Goal: Task Accomplishment & Management: Use online tool/utility

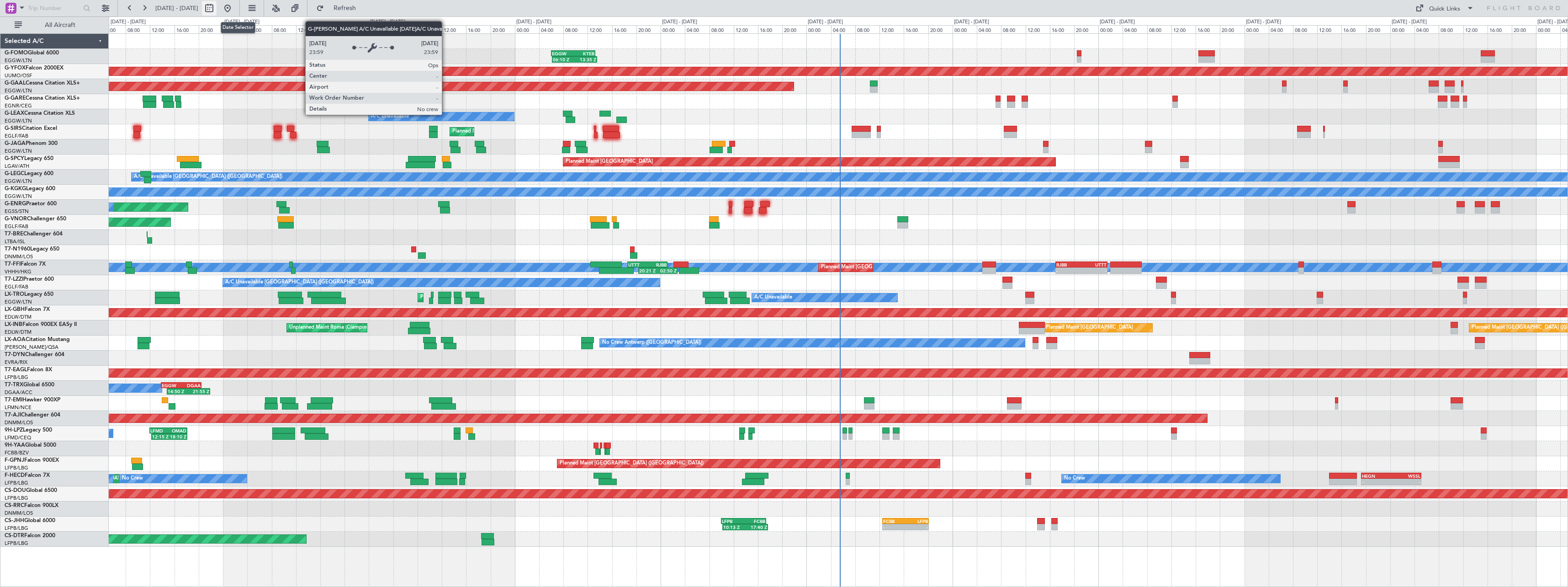
click at [217, 8] on button at bounding box center [209, 9] width 15 height 15
select select "9"
select select "2025"
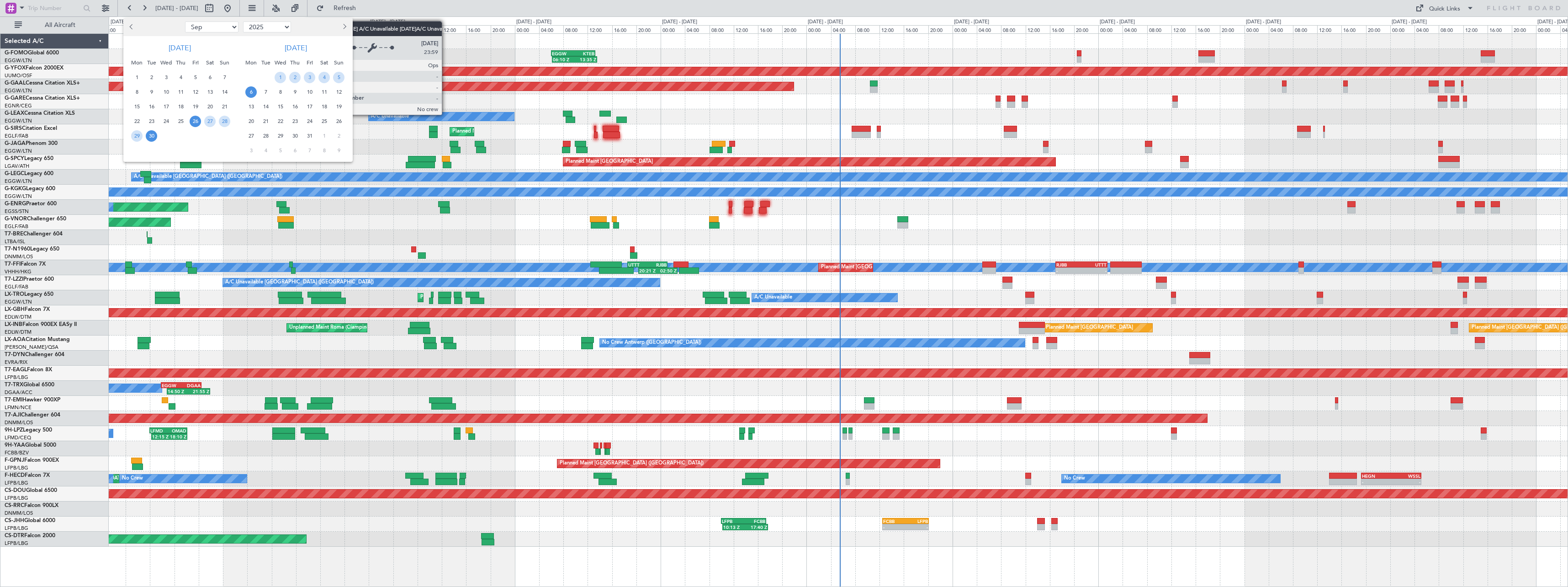
click at [147, 139] on span "30" at bounding box center [151, 136] width 12 height 12
click at [267, 107] on span "14" at bounding box center [265, 107] width 12 height 12
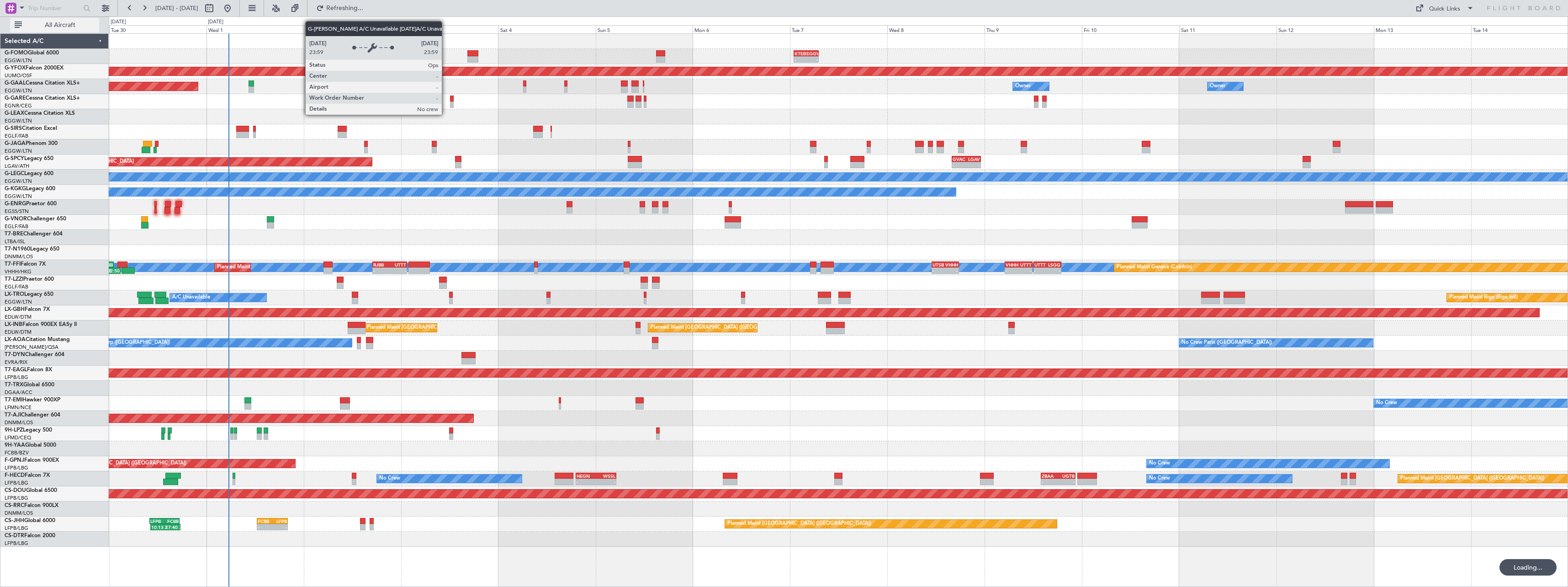
click at [49, 22] on span "All Aircraft" at bounding box center [60, 25] width 72 height 7
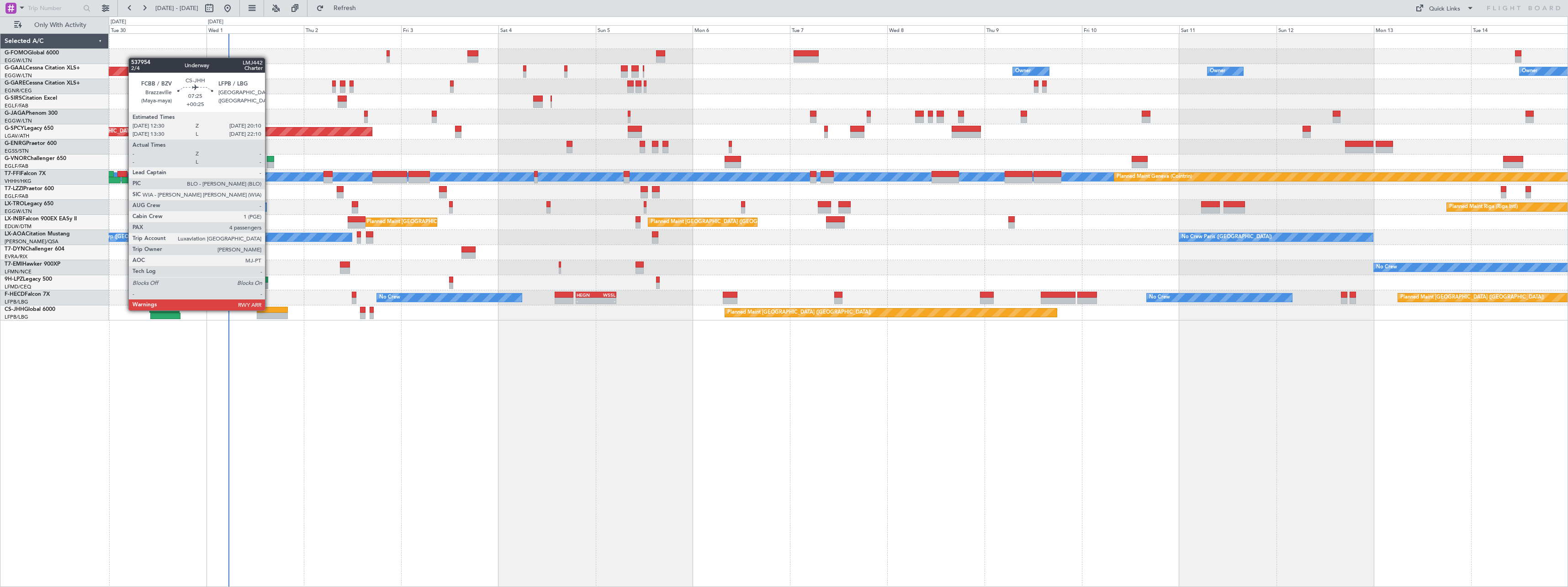
click at [269, 309] on div at bounding box center [273, 310] width 32 height 7
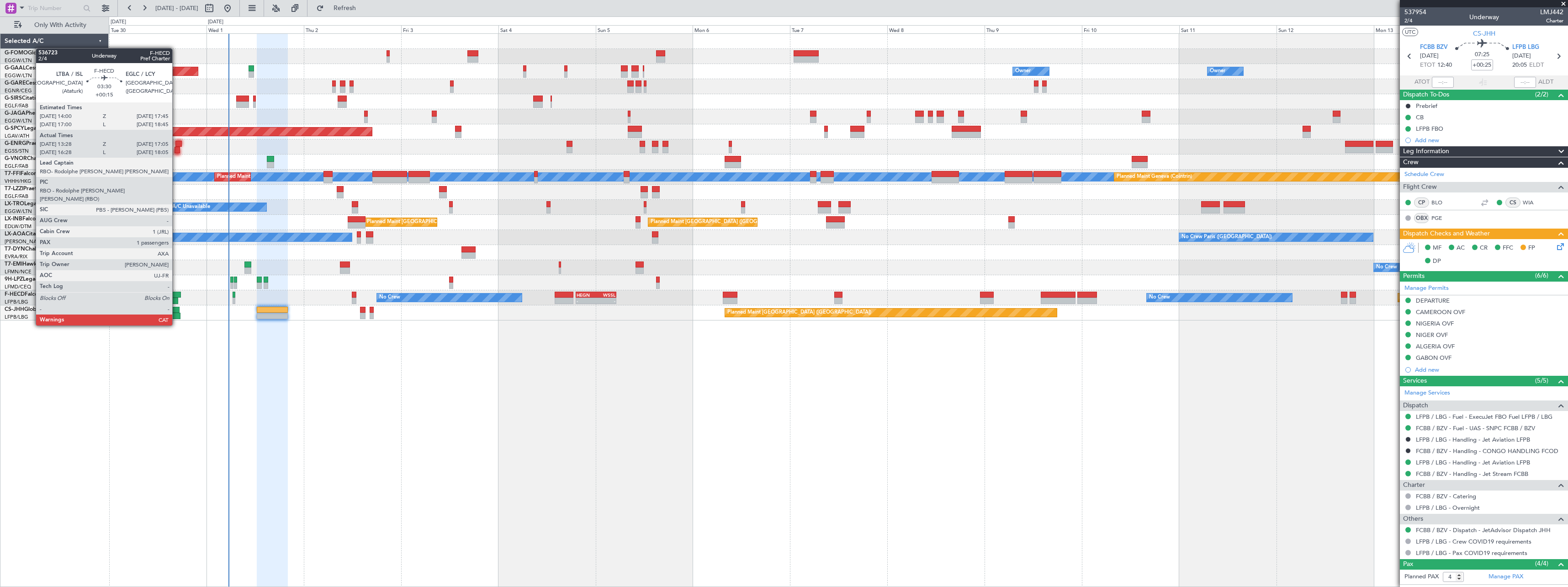
click at [177, 300] on div at bounding box center [170, 301] width 15 height 7
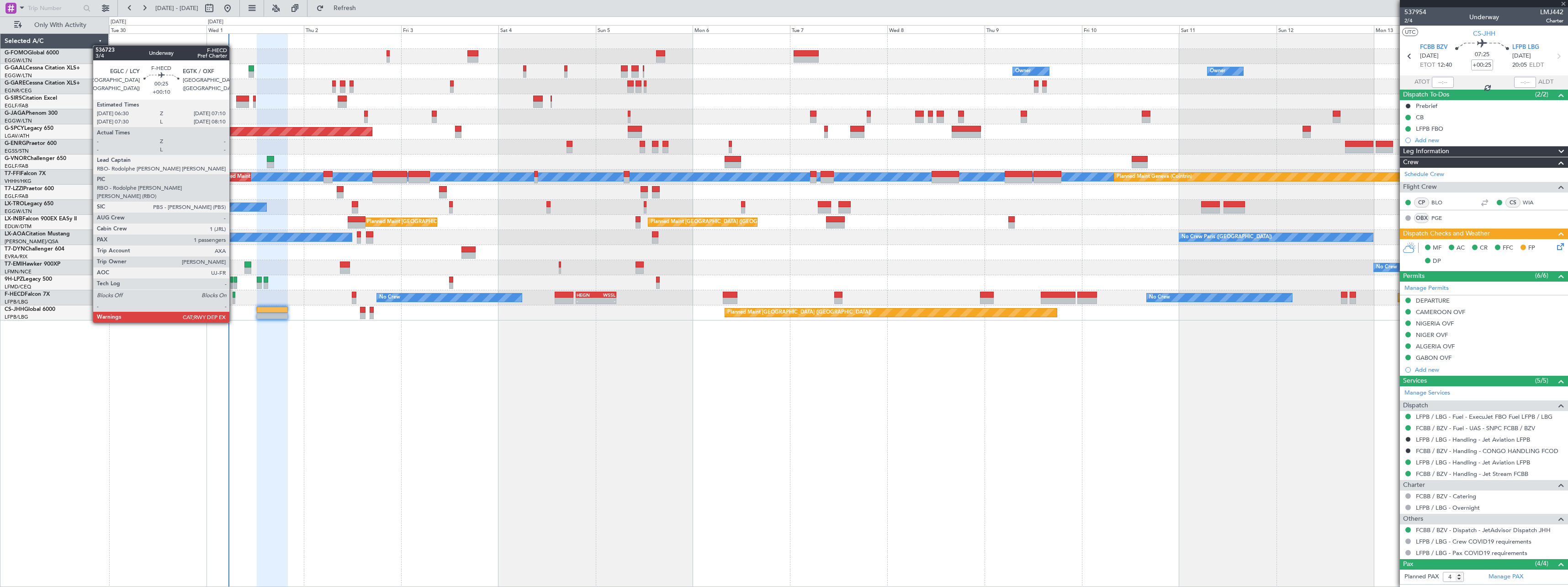
type input "+00:15"
type input "13:38"
type input "17:00"
type input "1"
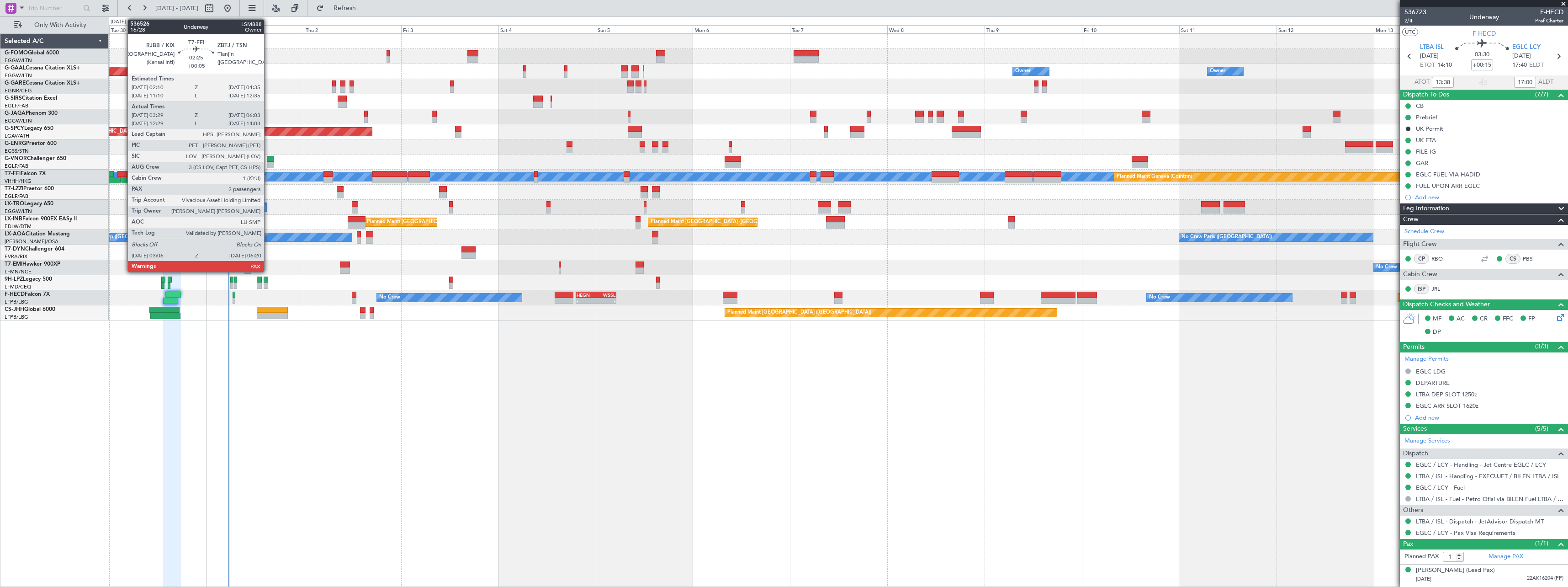
click at [123, 172] on div at bounding box center [122, 174] width 10 height 7
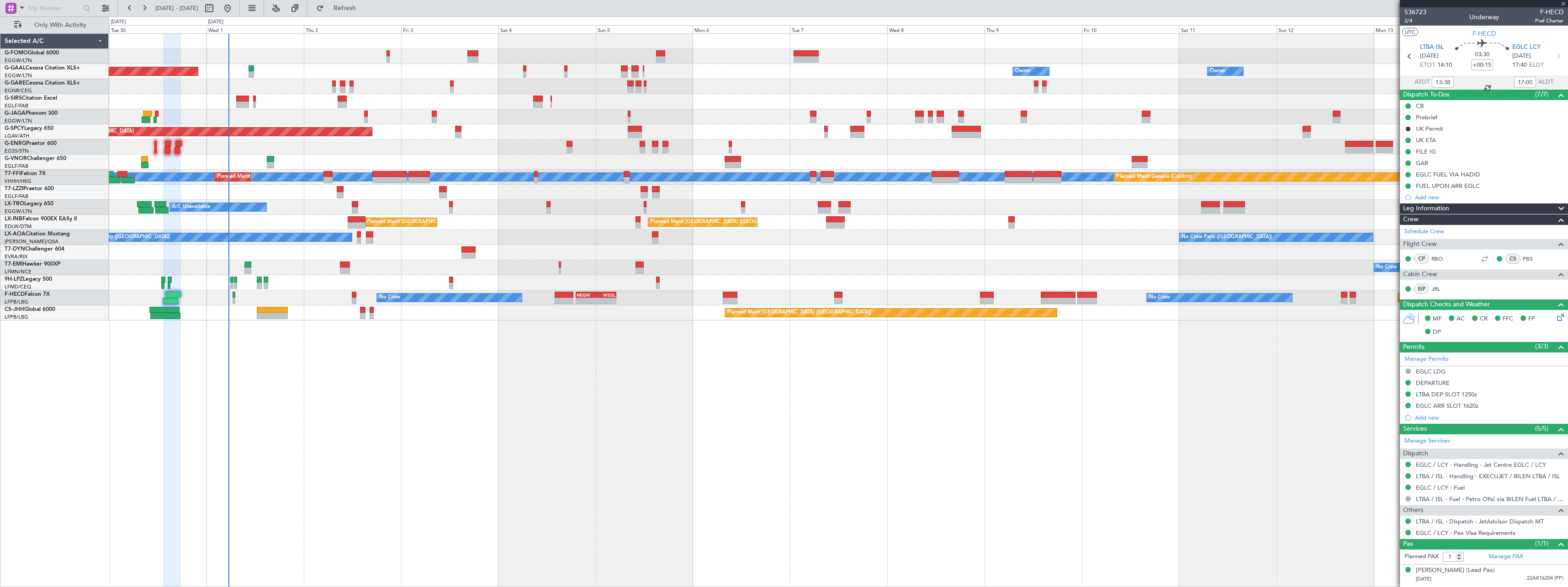
type input "+00:05"
type input "03:29"
type input "06:03"
type input "3"
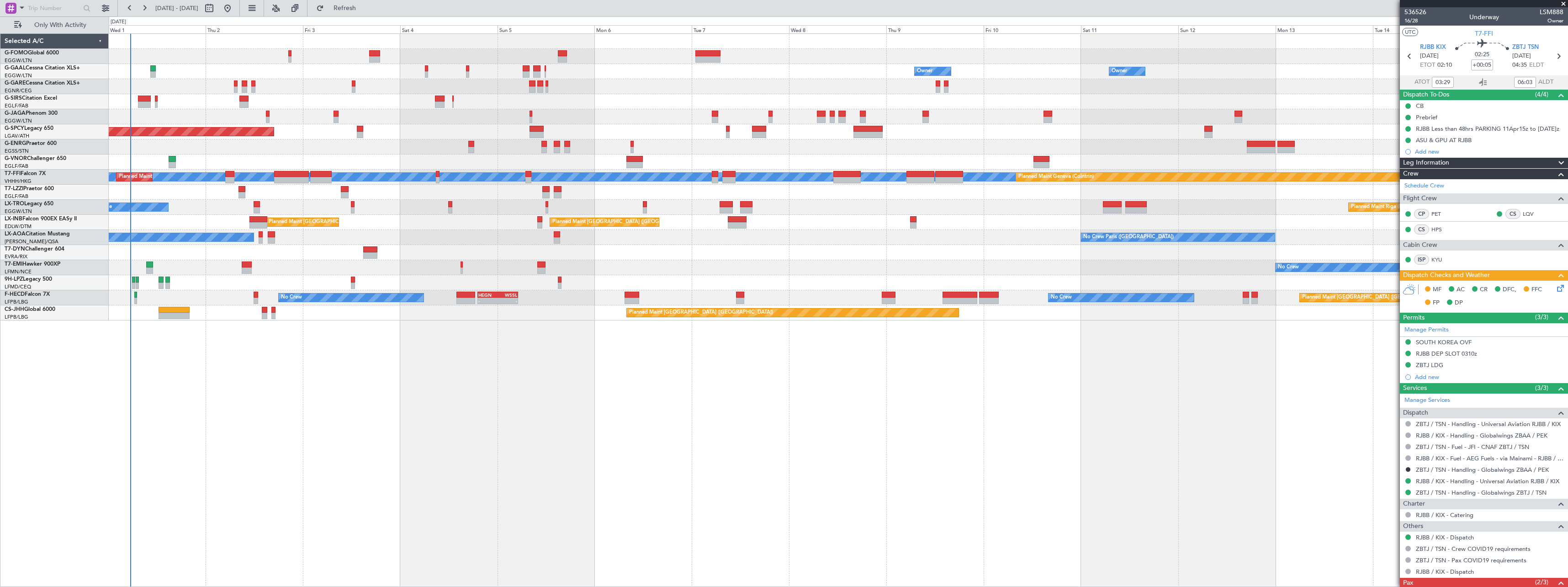
click at [286, 468] on div "Owner Owner Owner Owner No Crew Owner Planned [GEOGRAPHIC_DATA] Planned Maint […" at bounding box center [838, 310] width 1459 height 554
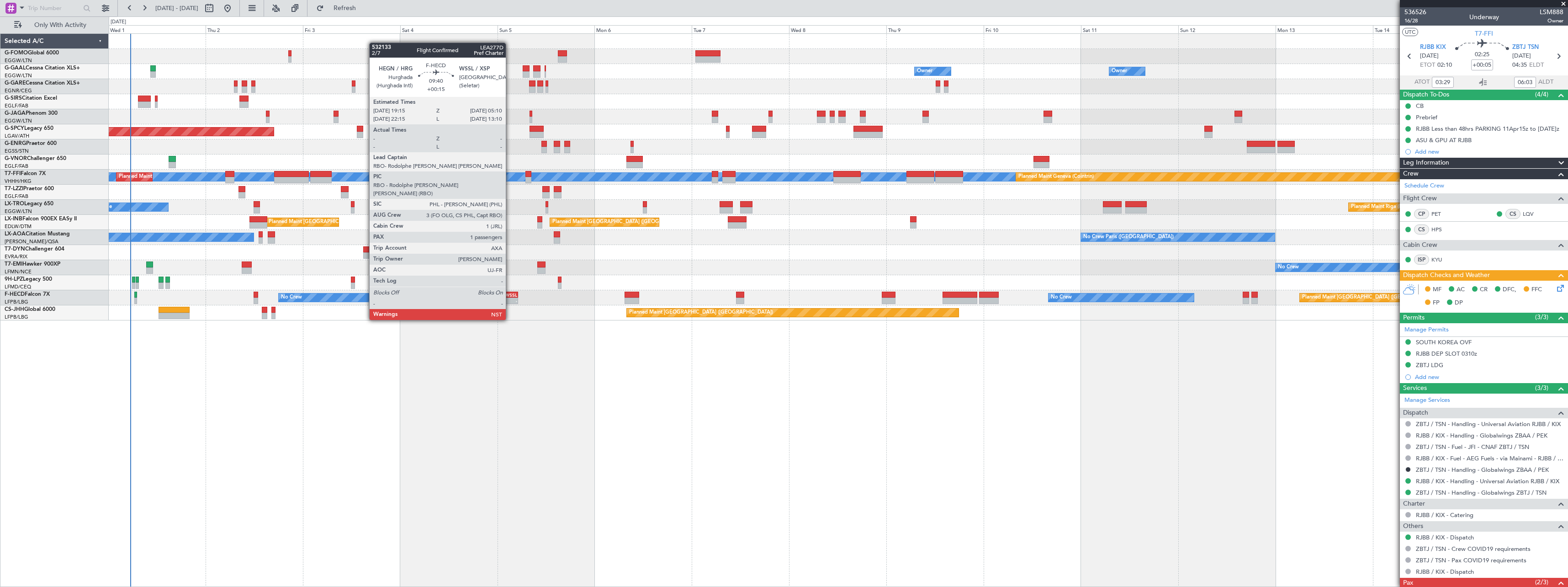
click at [510, 294] on div "WSSL" at bounding box center [508, 295] width 19 height 5
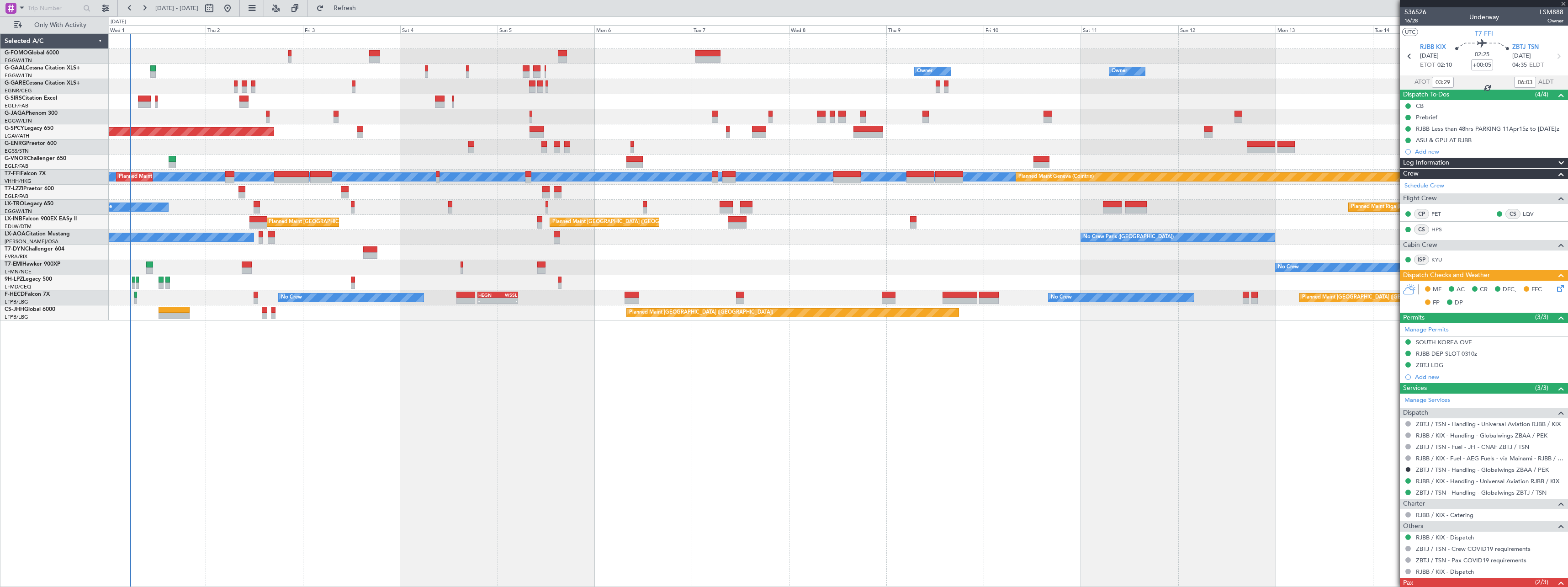
type input "+00:15"
type input "1"
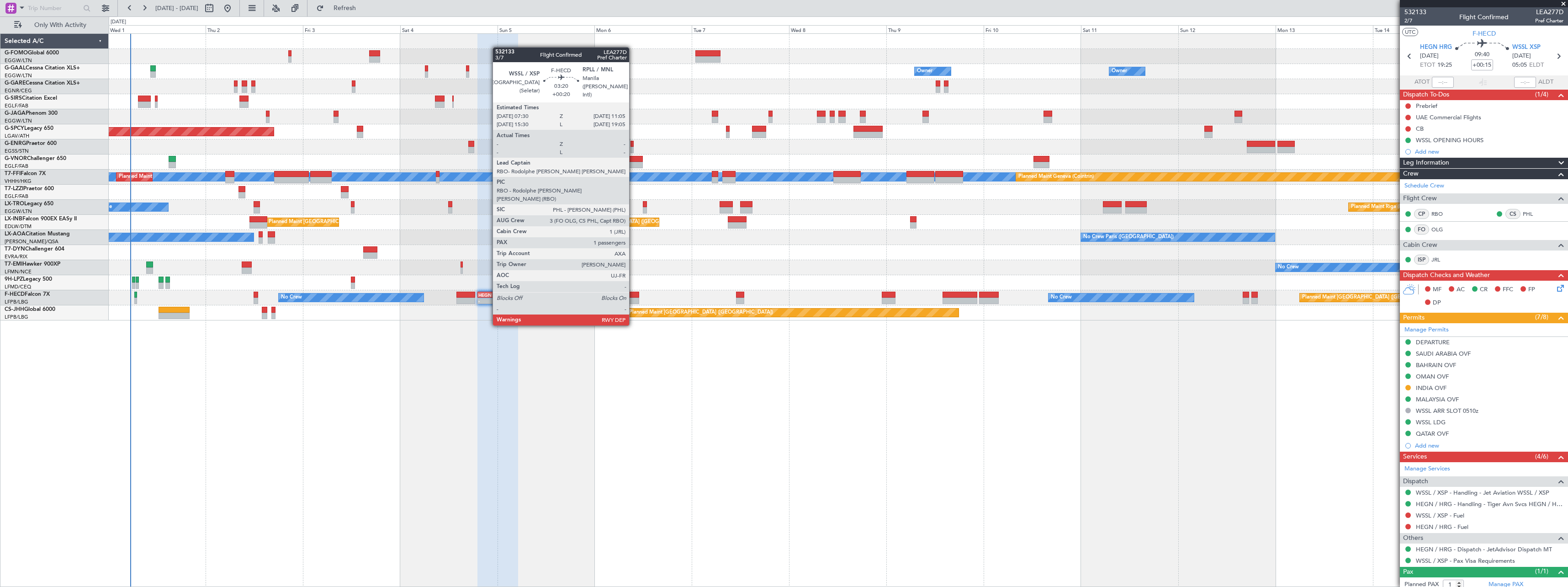
click at [633, 299] on div at bounding box center [632, 301] width 15 height 7
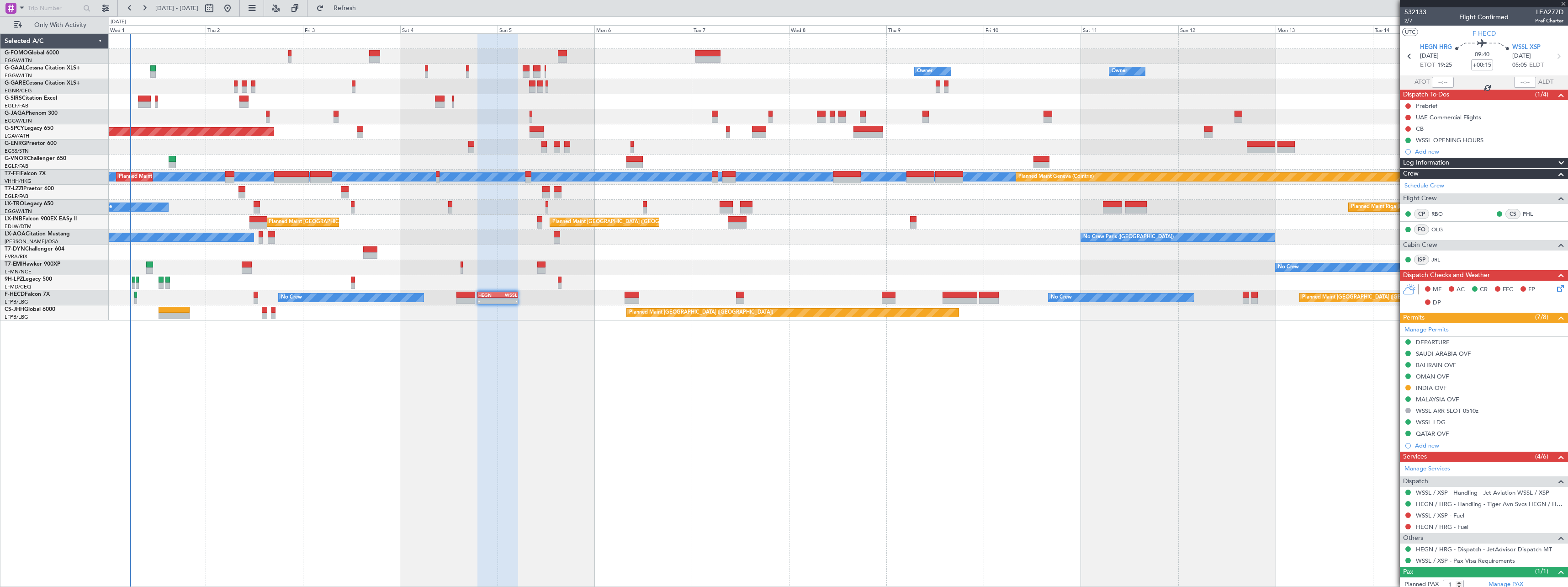
type input "+00:20"
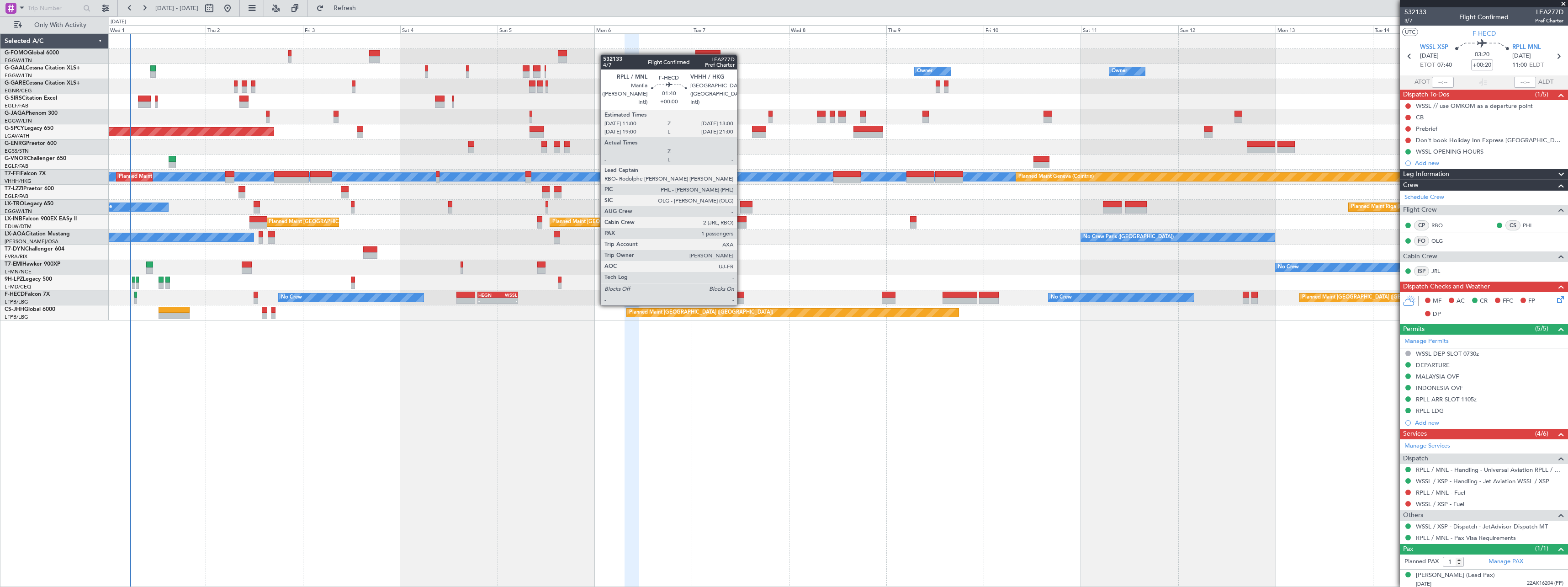
click at [741, 296] on div at bounding box center [740, 295] width 9 height 7
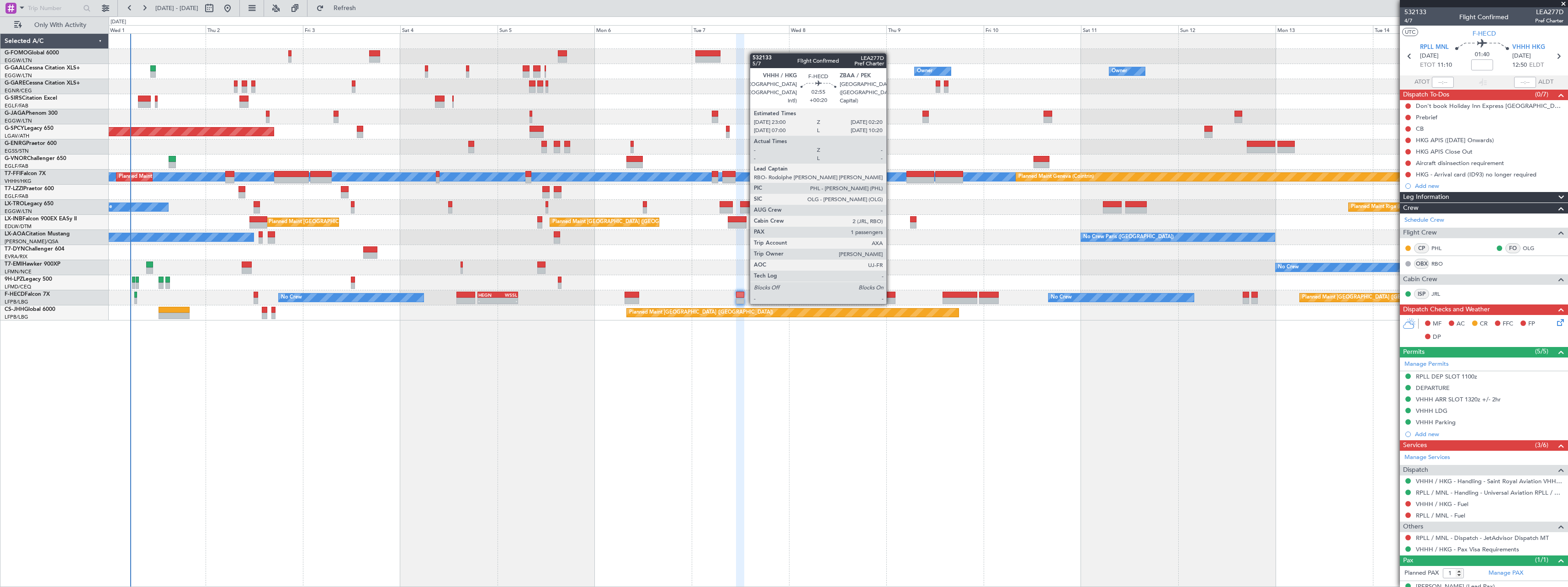
click at [891, 295] on div at bounding box center [889, 295] width 14 height 7
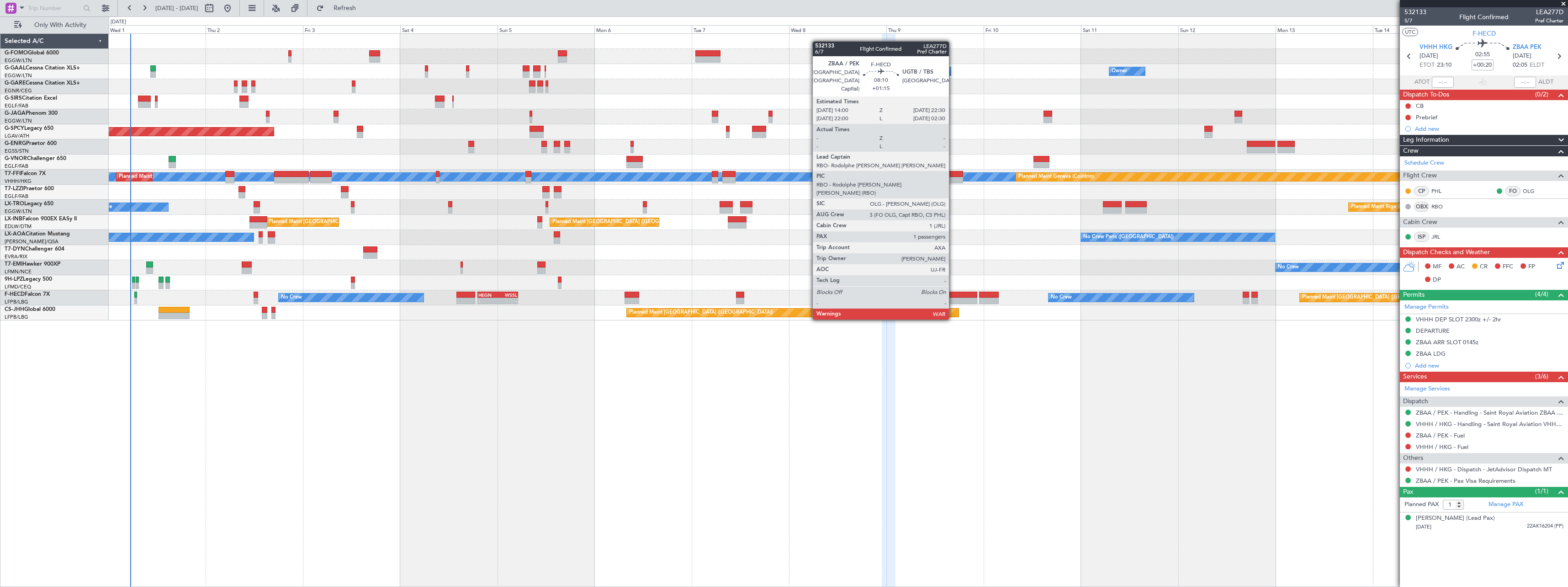
click at [953, 293] on div at bounding box center [959, 295] width 35 height 7
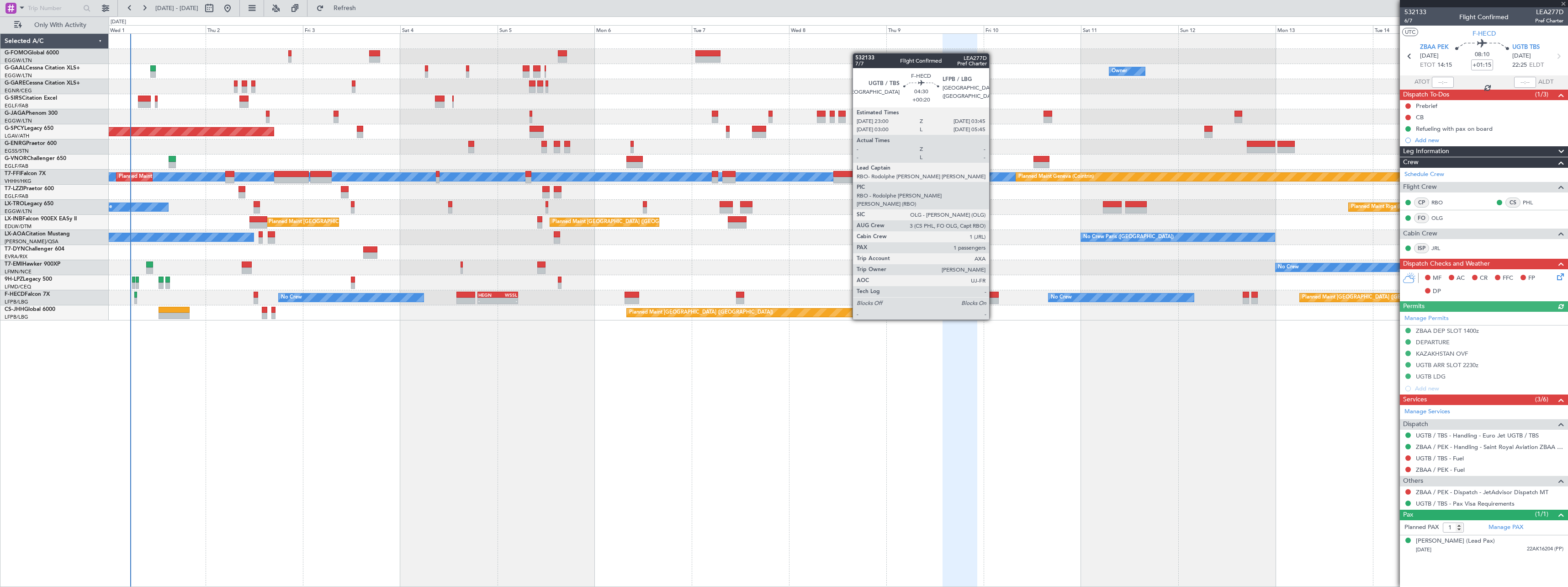
click at [993, 294] on div at bounding box center [989, 295] width 19 height 7
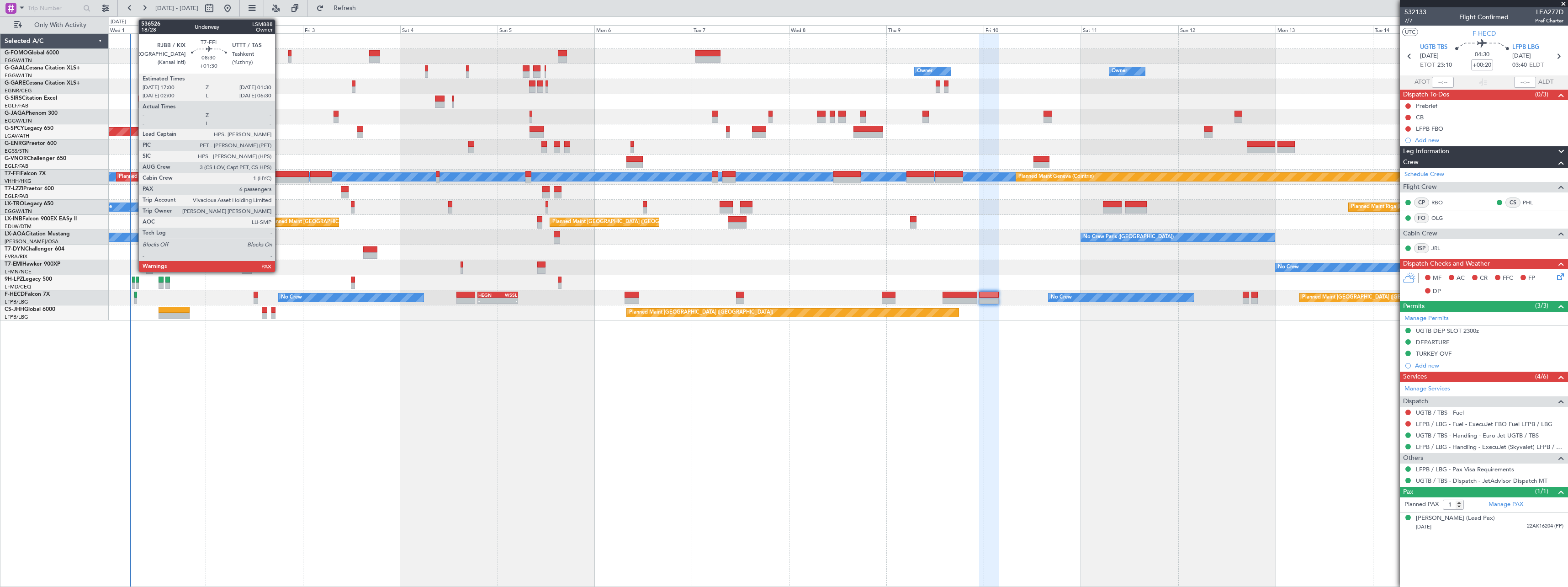
click at [279, 174] on div at bounding box center [291, 174] width 35 height 7
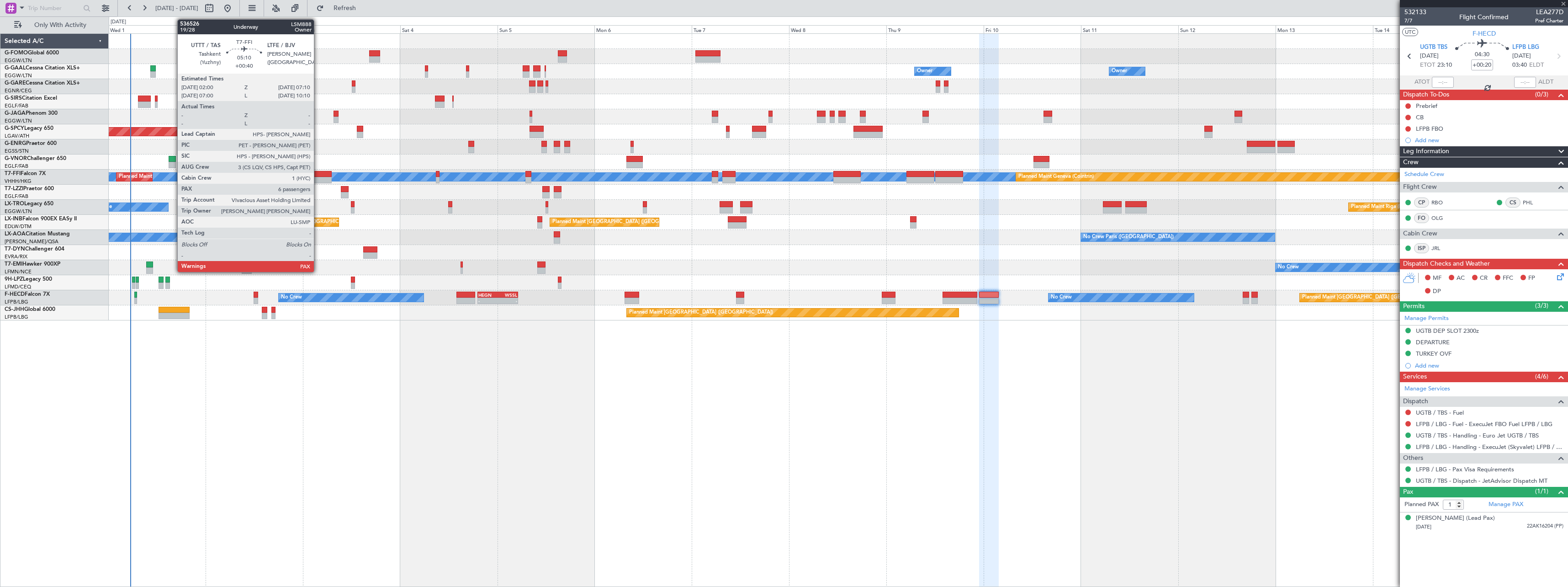
type input "+01:30"
type input "6"
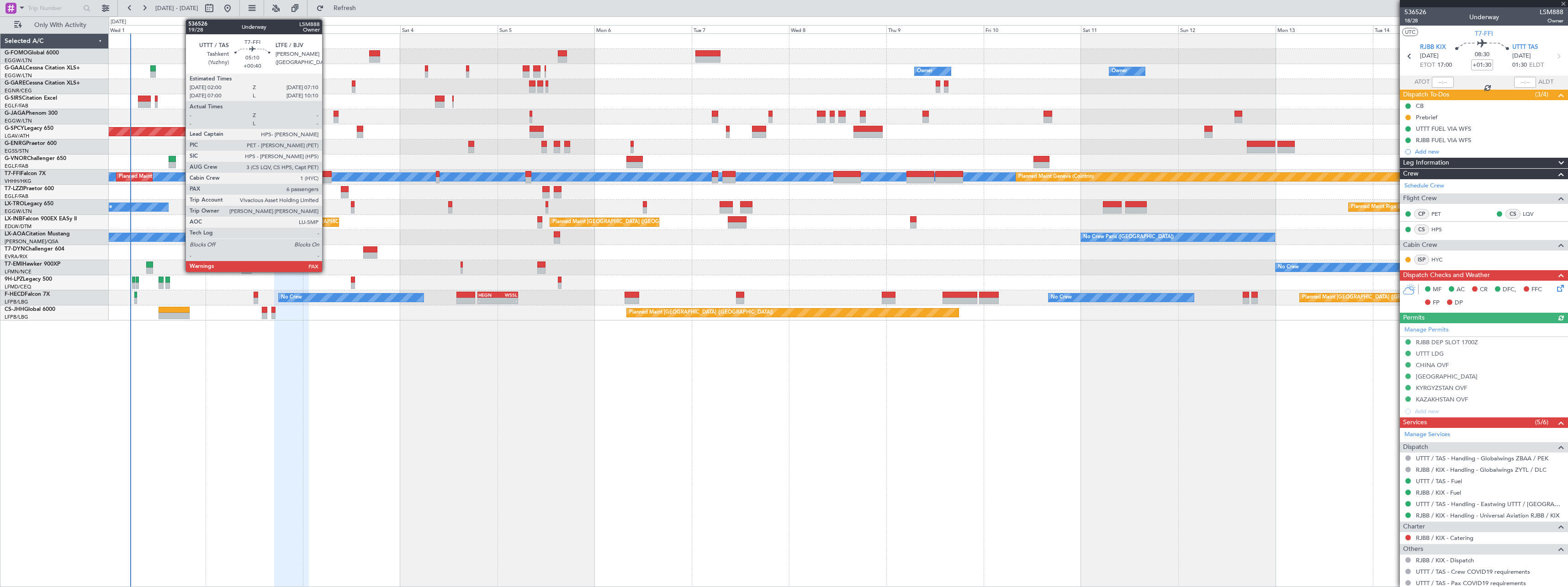
click at [326, 175] on div at bounding box center [321, 174] width 21 height 7
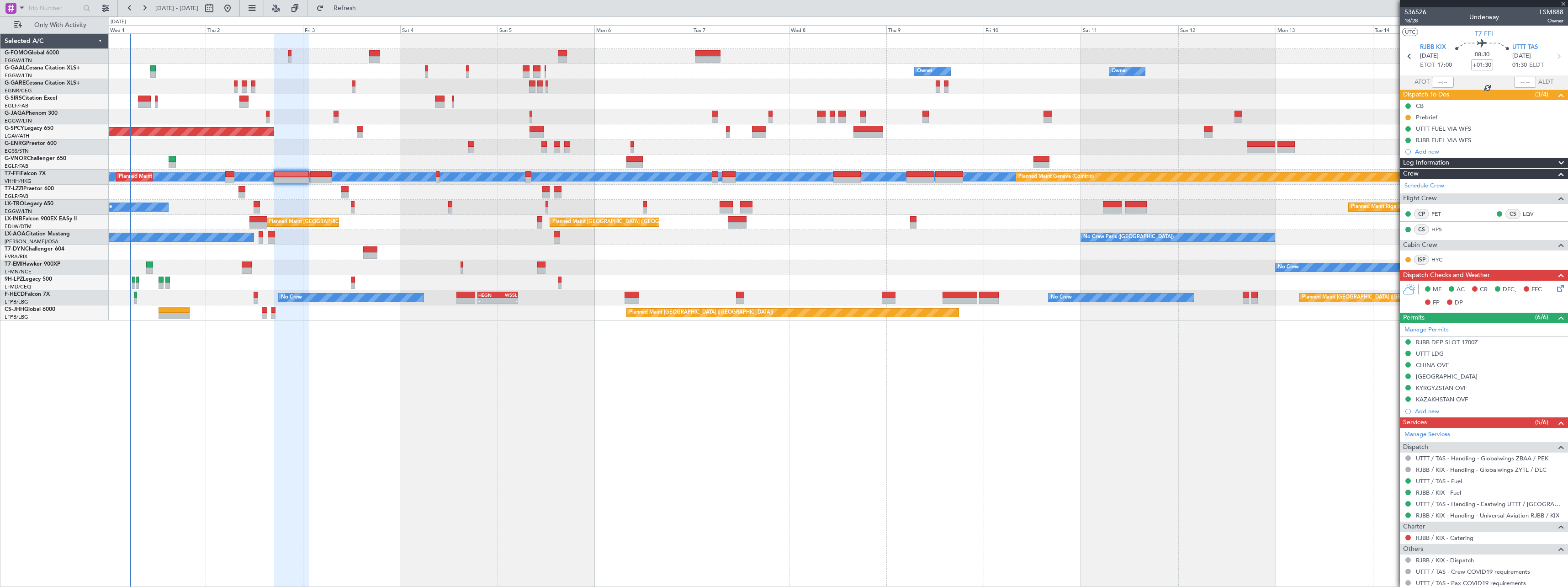
type input "+00:40"
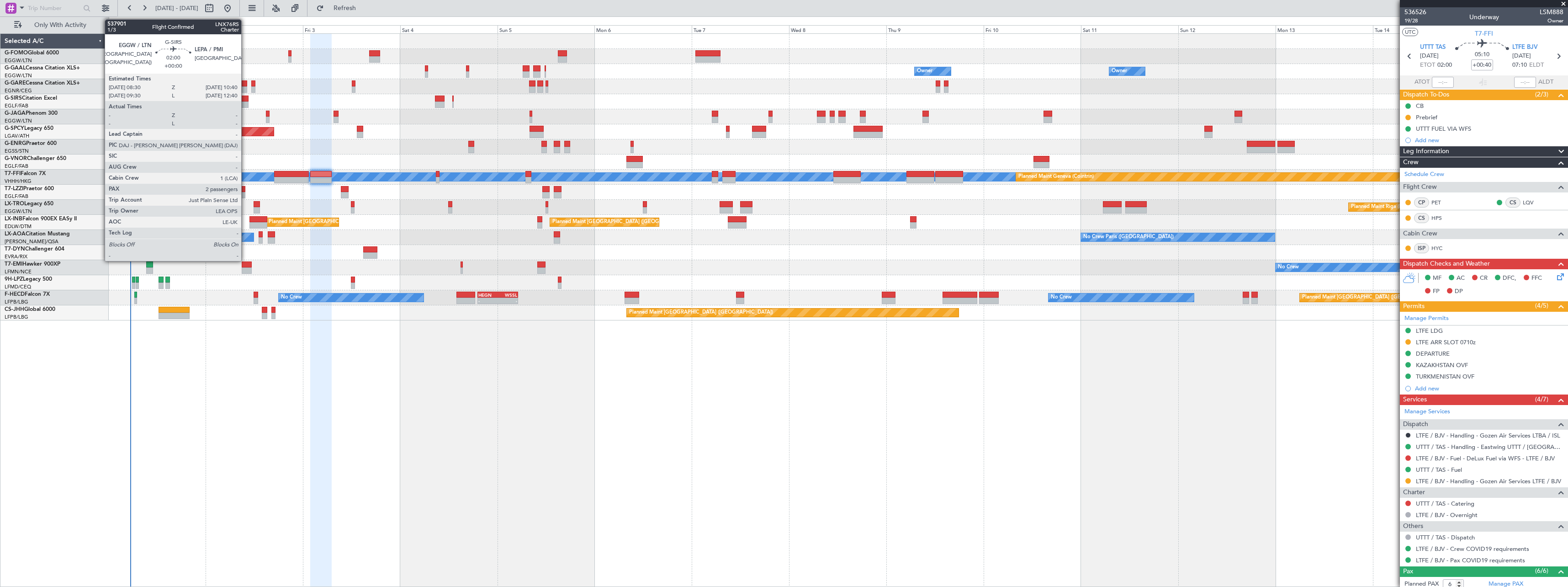
click at [245, 100] on div at bounding box center [243, 99] width 9 height 7
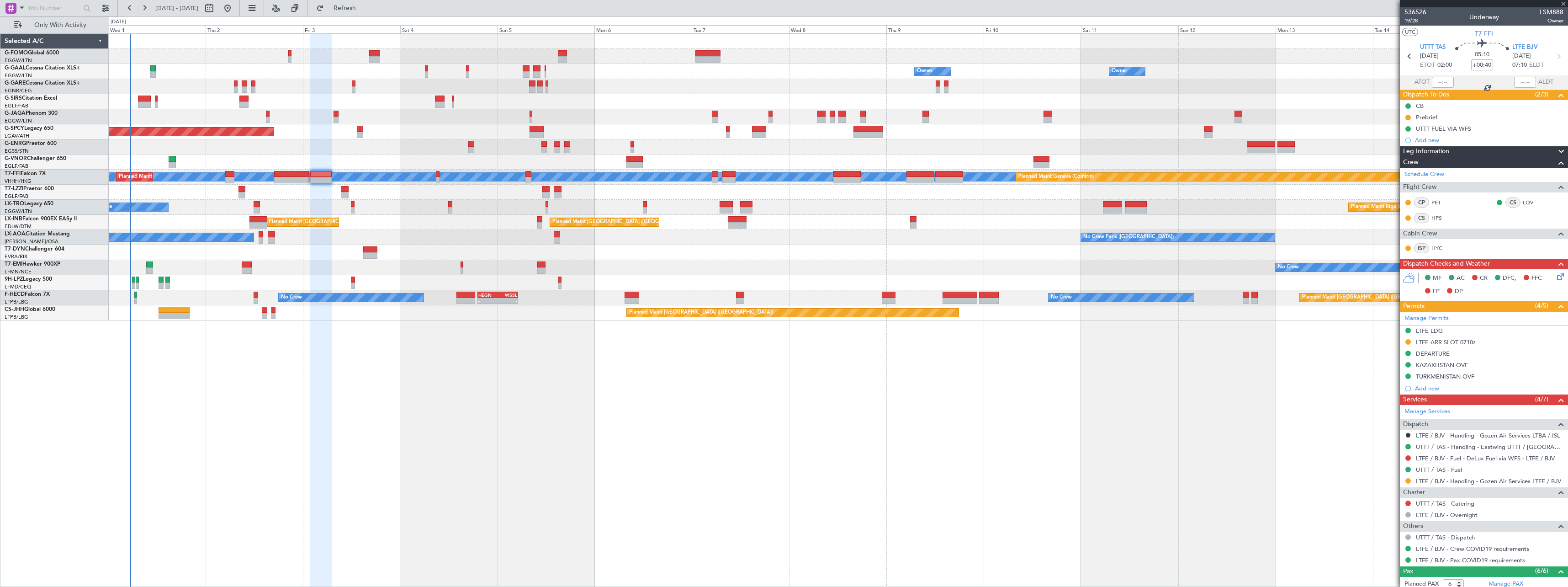
type input "2"
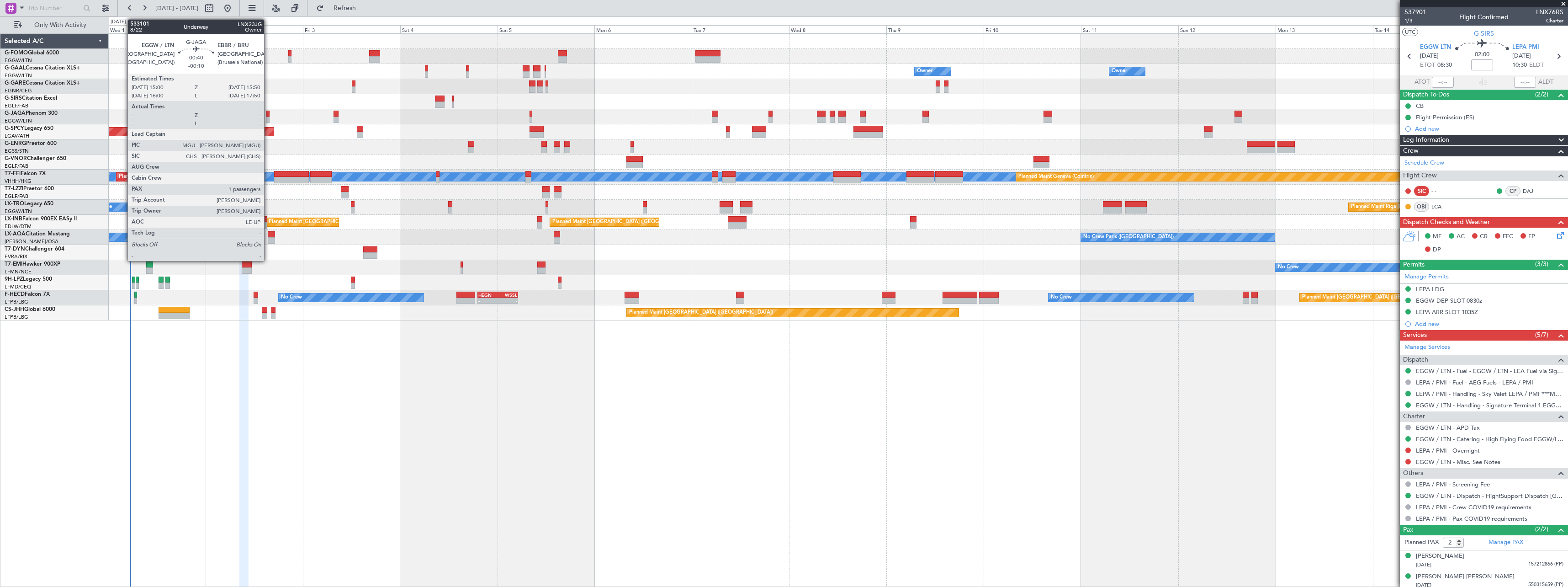
click at [268, 116] on div at bounding box center [268, 119] width 4 height 7
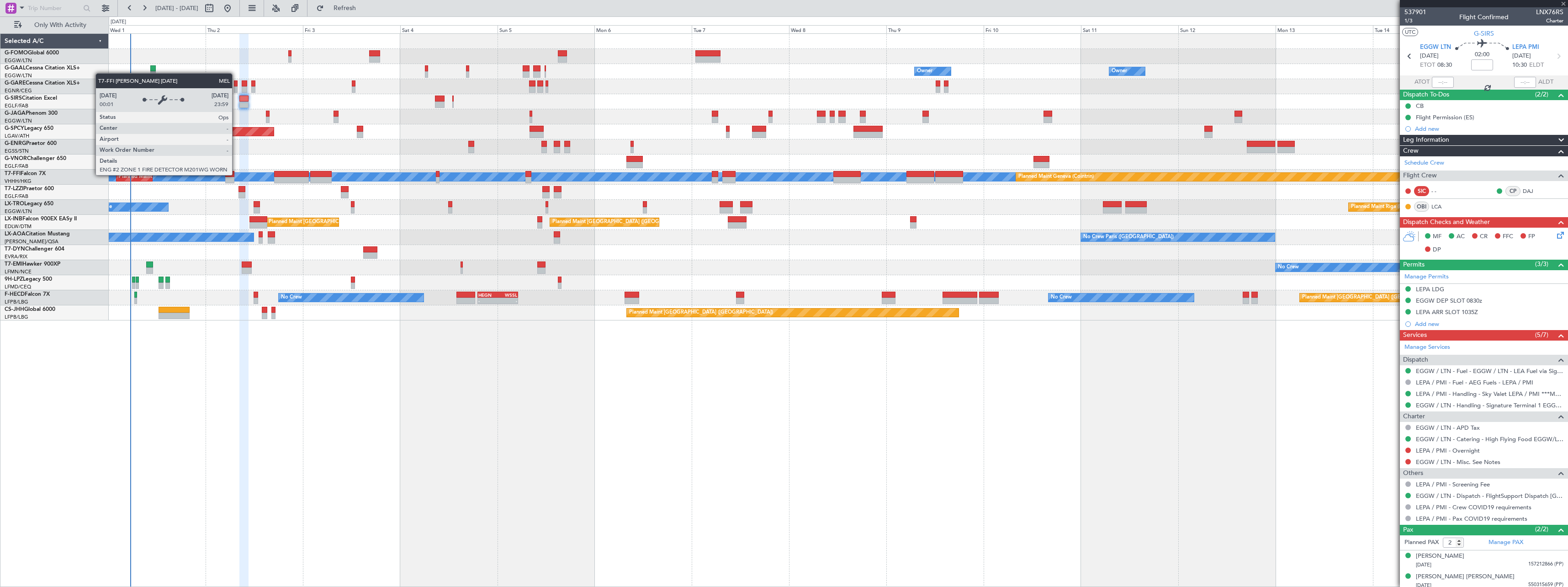
type input "-00:10"
type input "1"
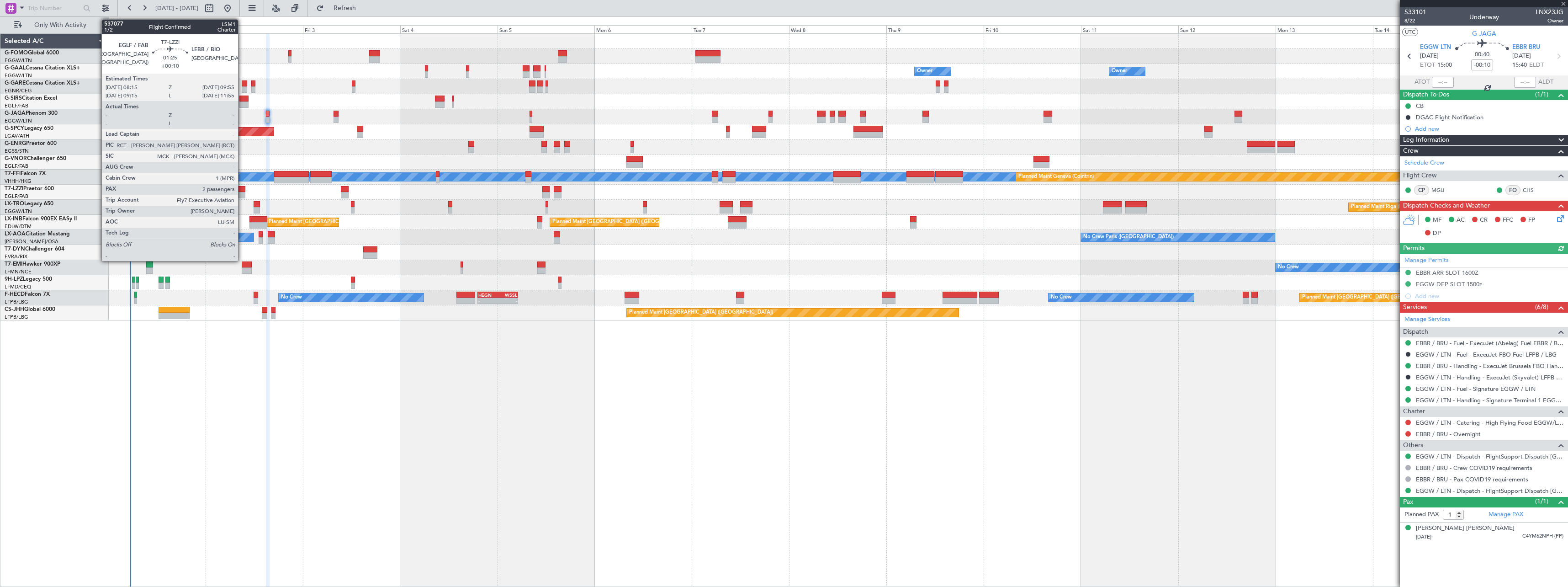
click at [242, 193] on div at bounding box center [242, 195] width 7 height 7
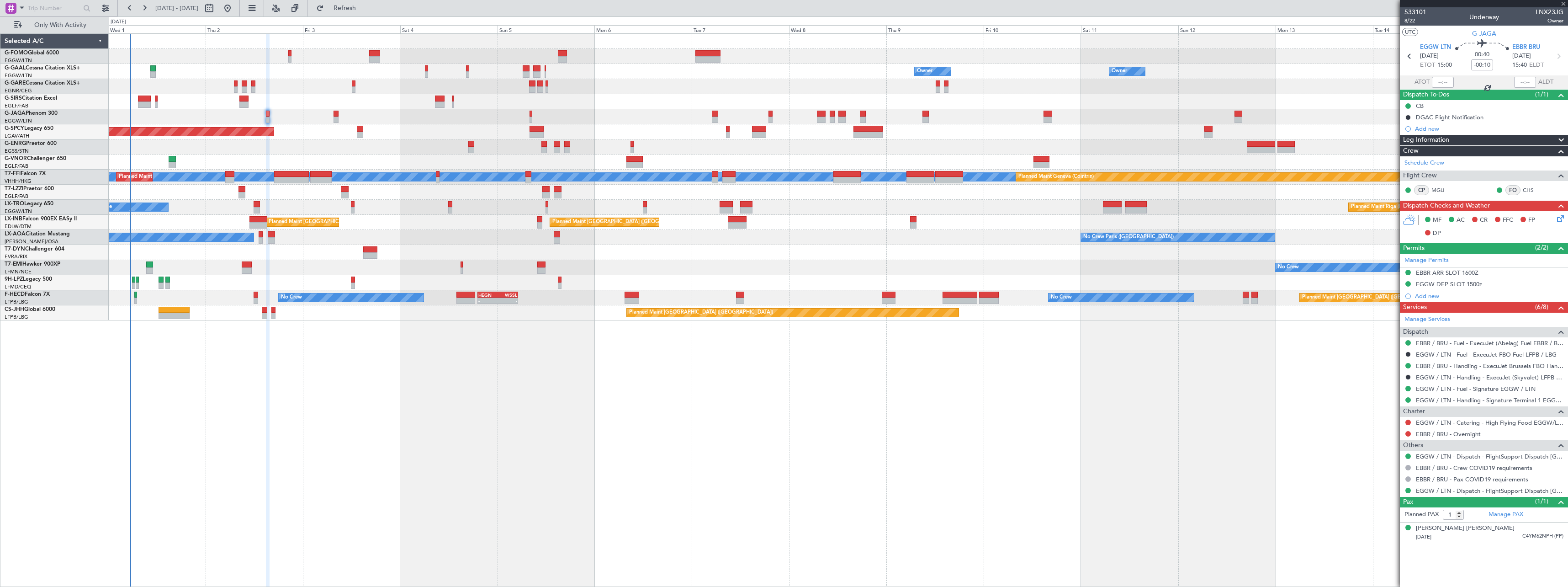
type input "+00:10"
type input "2"
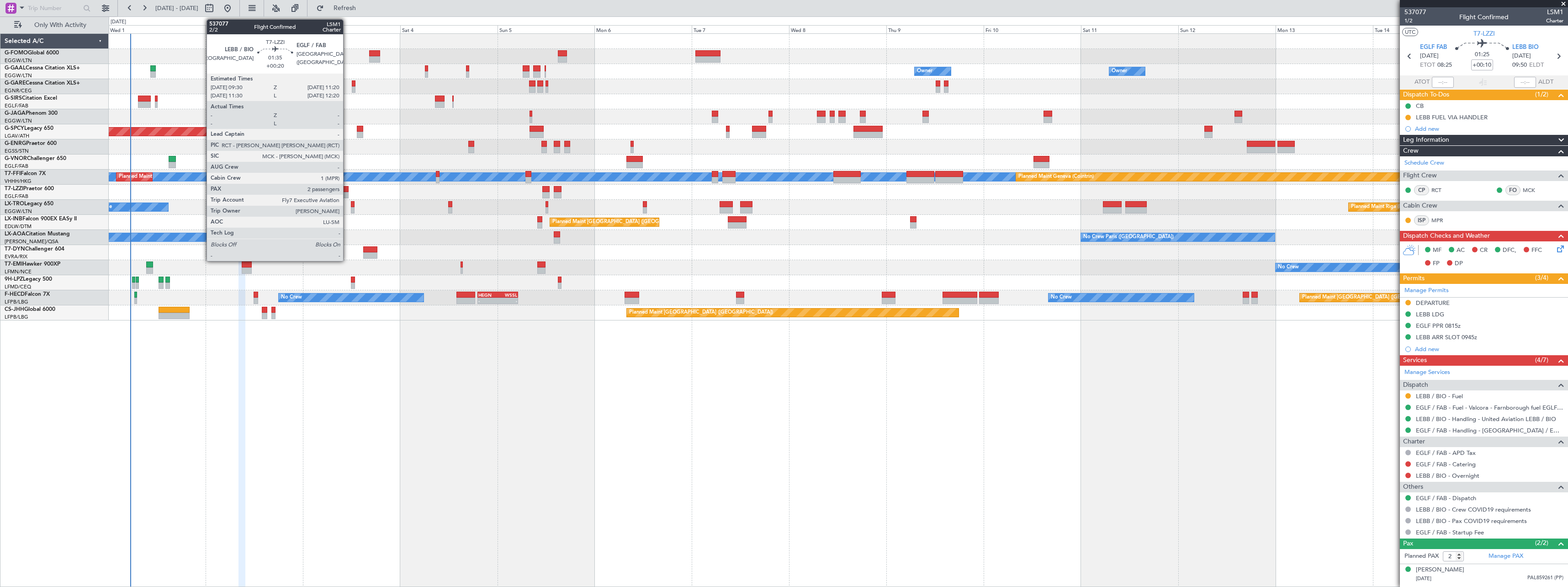
click at [347, 193] on div at bounding box center [345, 195] width 8 height 7
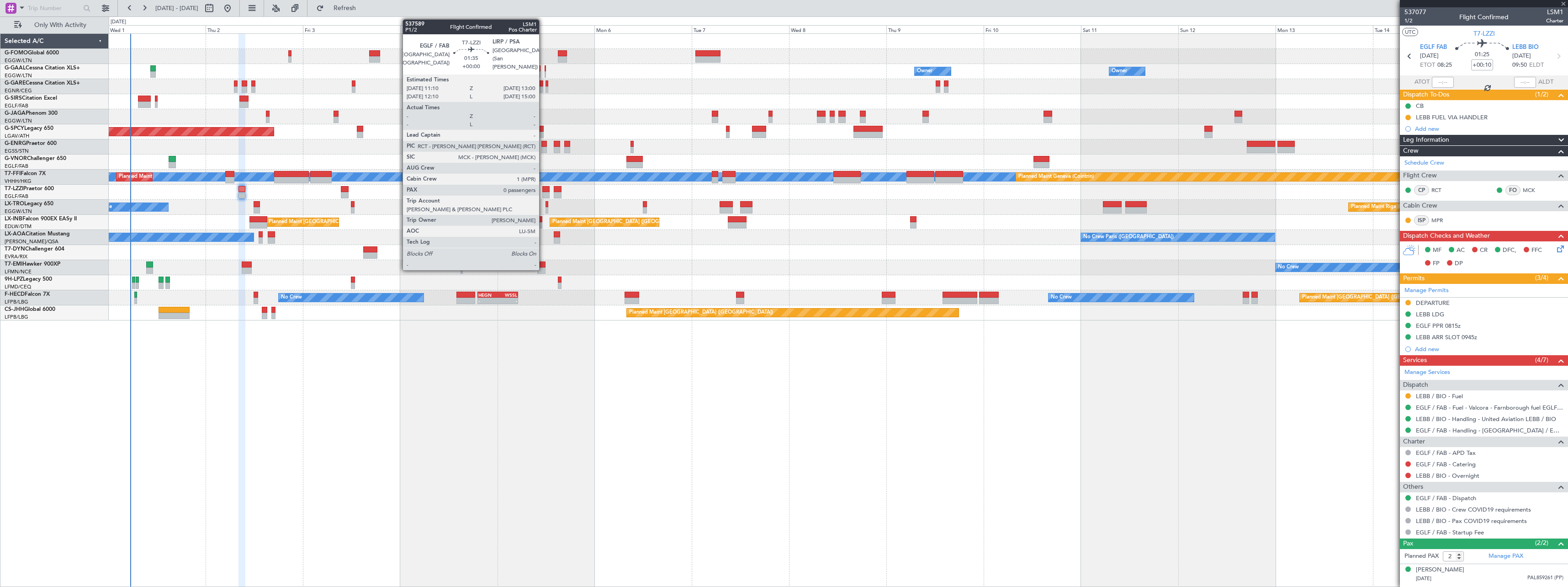
type input "+00:20"
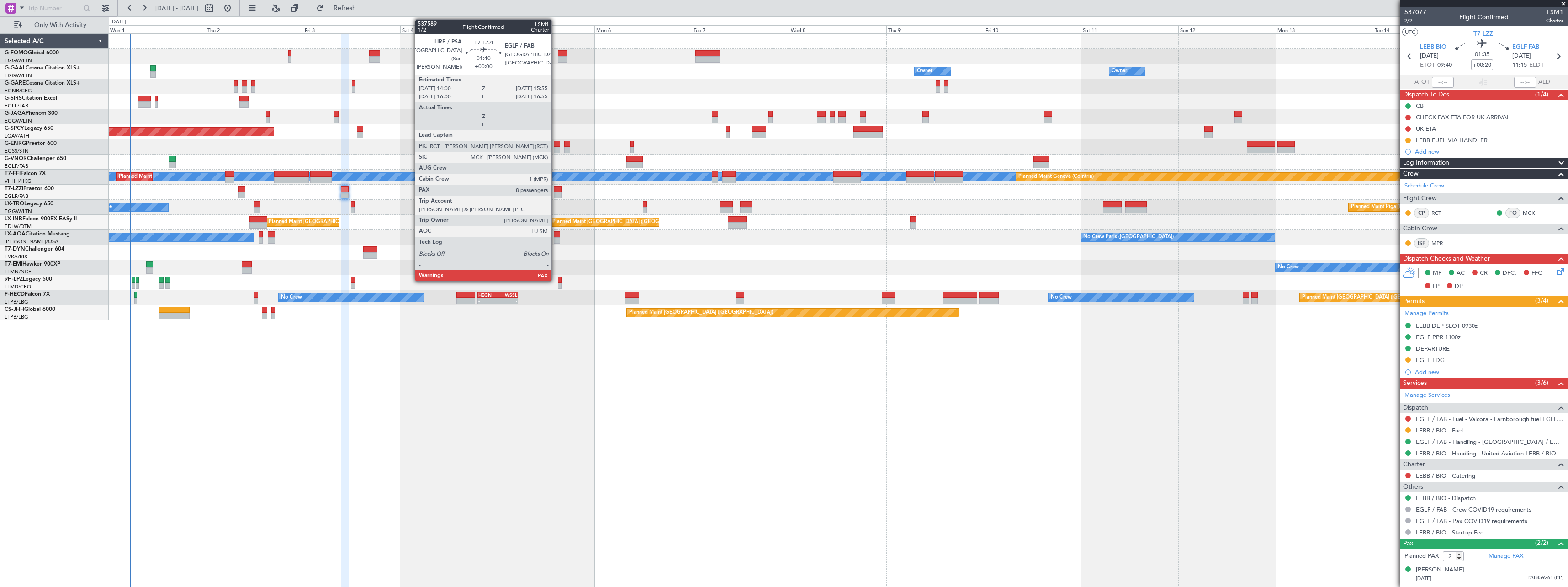
click at [556, 189] on div at bounding box center [558, 189] width 9 height 7
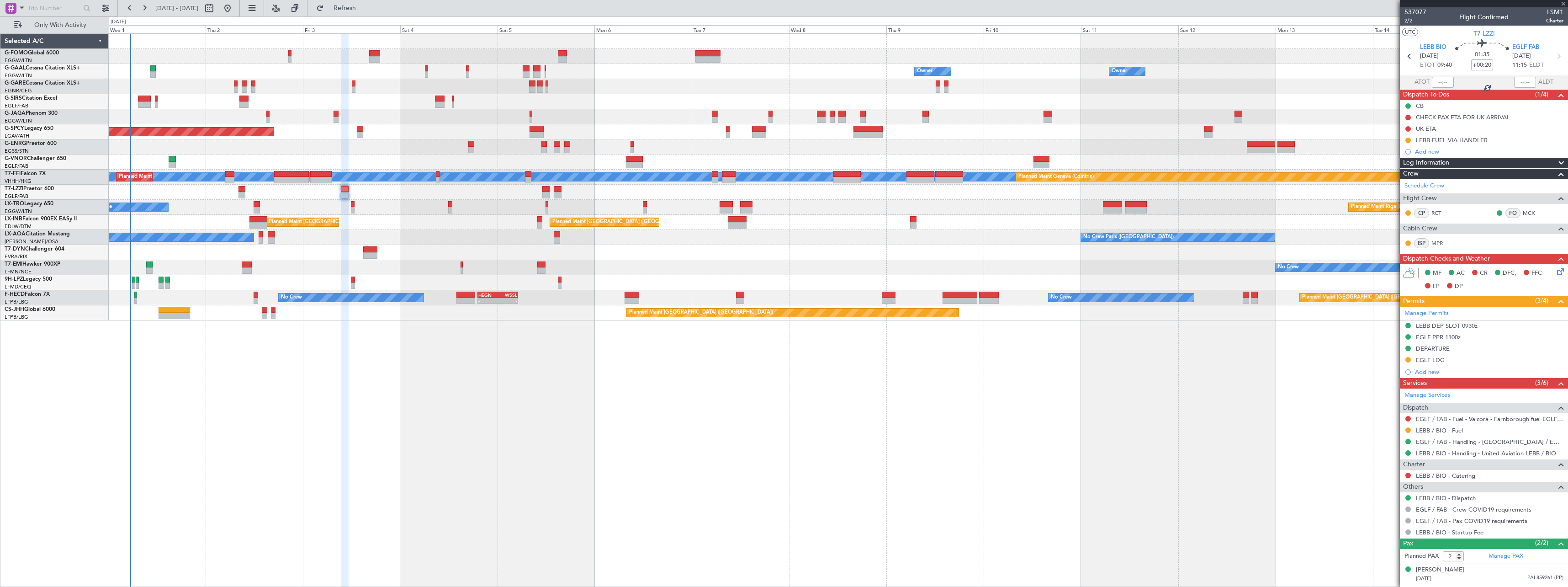
type input "8"
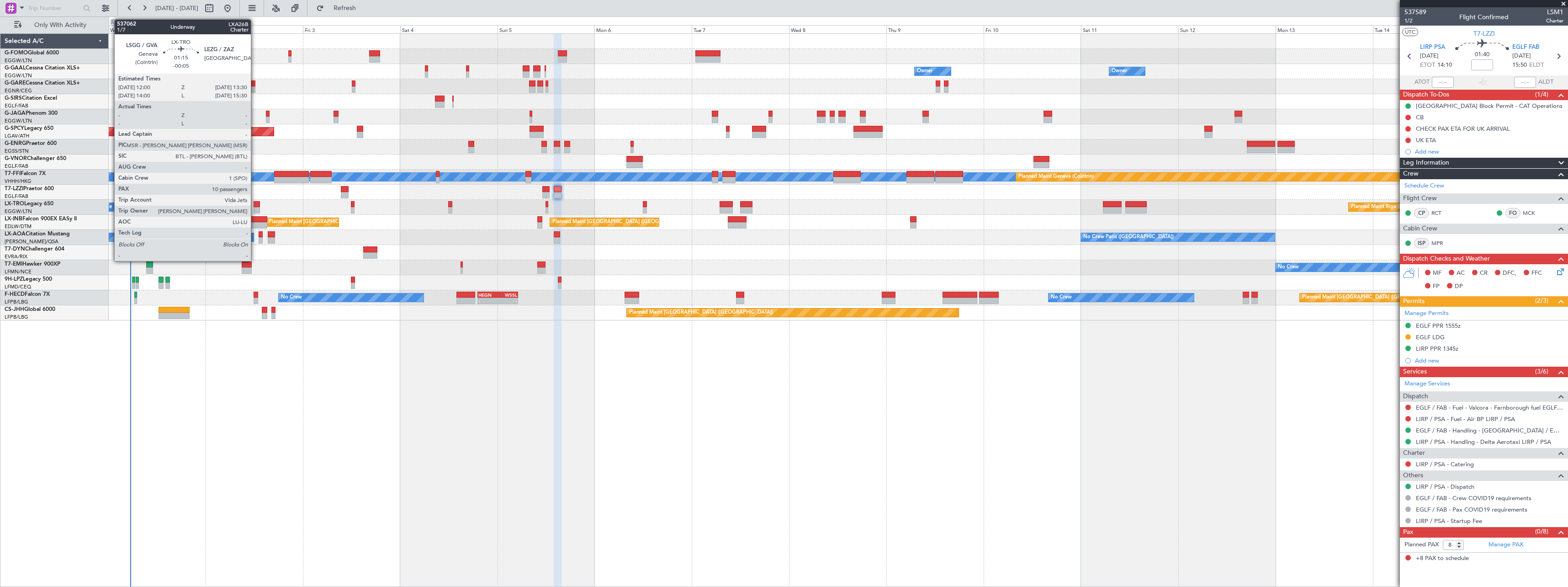
click at [255, 206] on div at bounding box center [257, 204] width 7 height 7
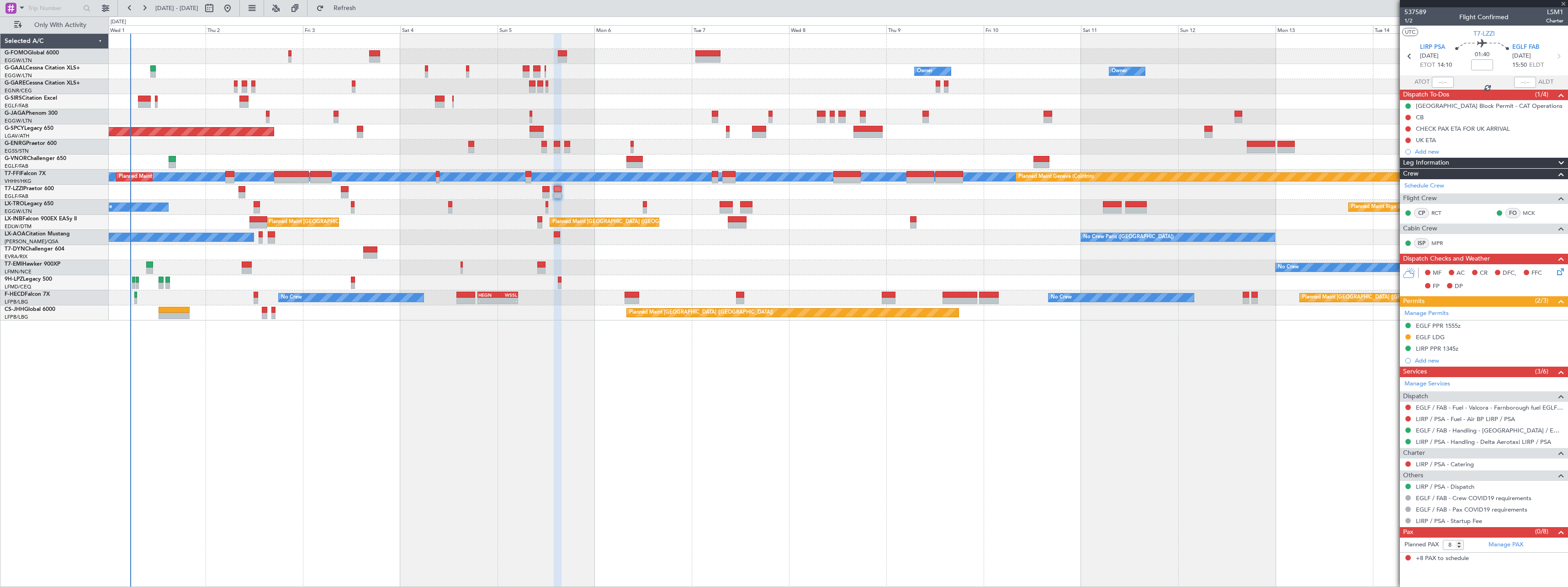
type input "-00:05"
type input "10"
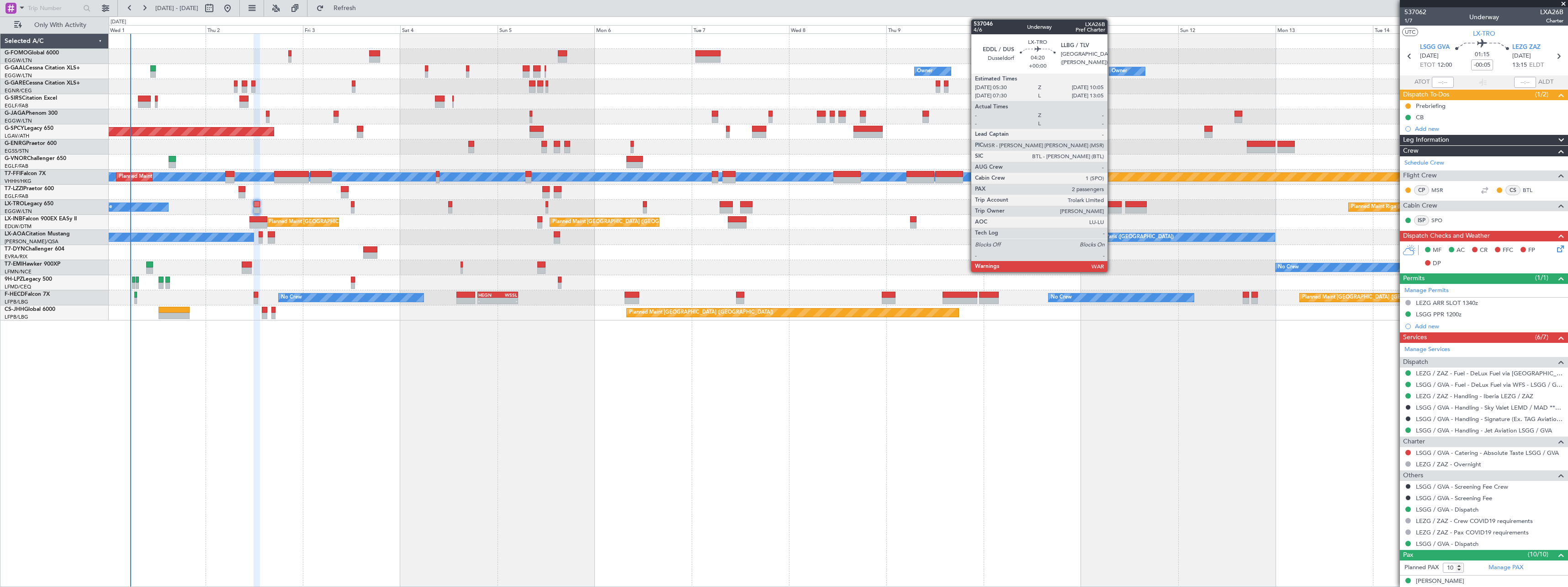
click at [1111, 206] on div at bounding box center [1112, 204] width 19 height 7
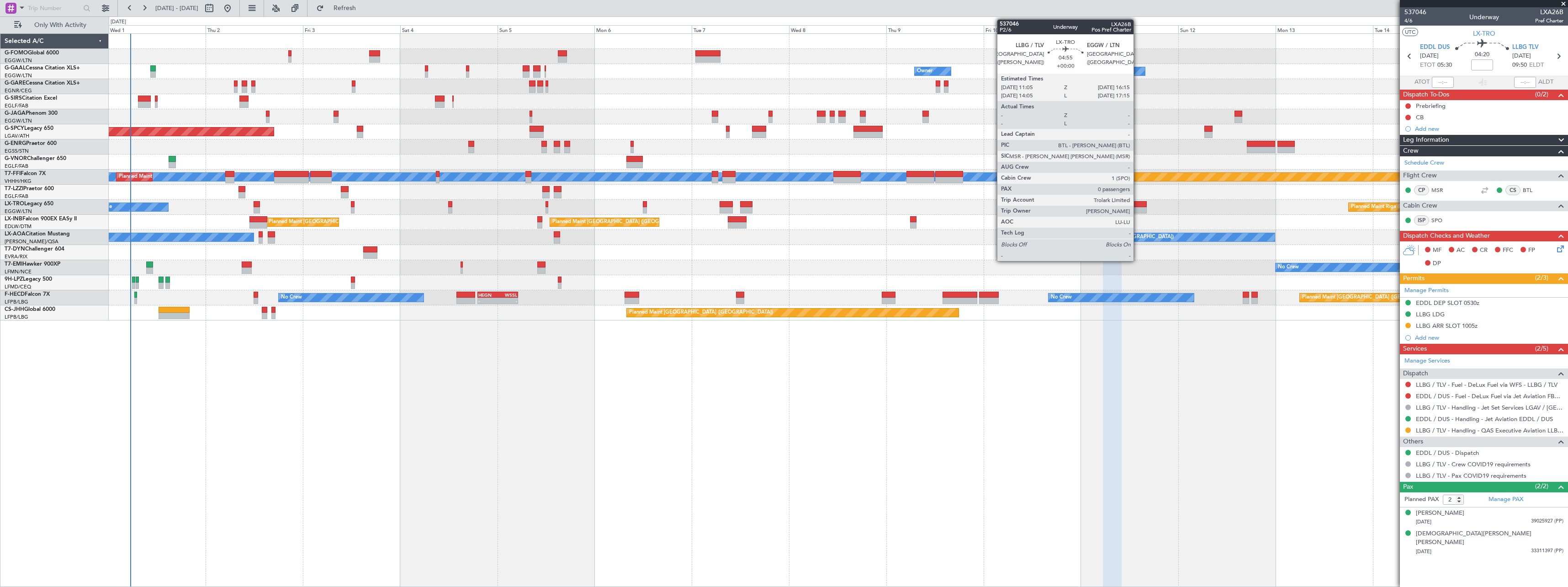
click at [1138, 205] on div at bounding box center [1136, 204] width 21 height 7
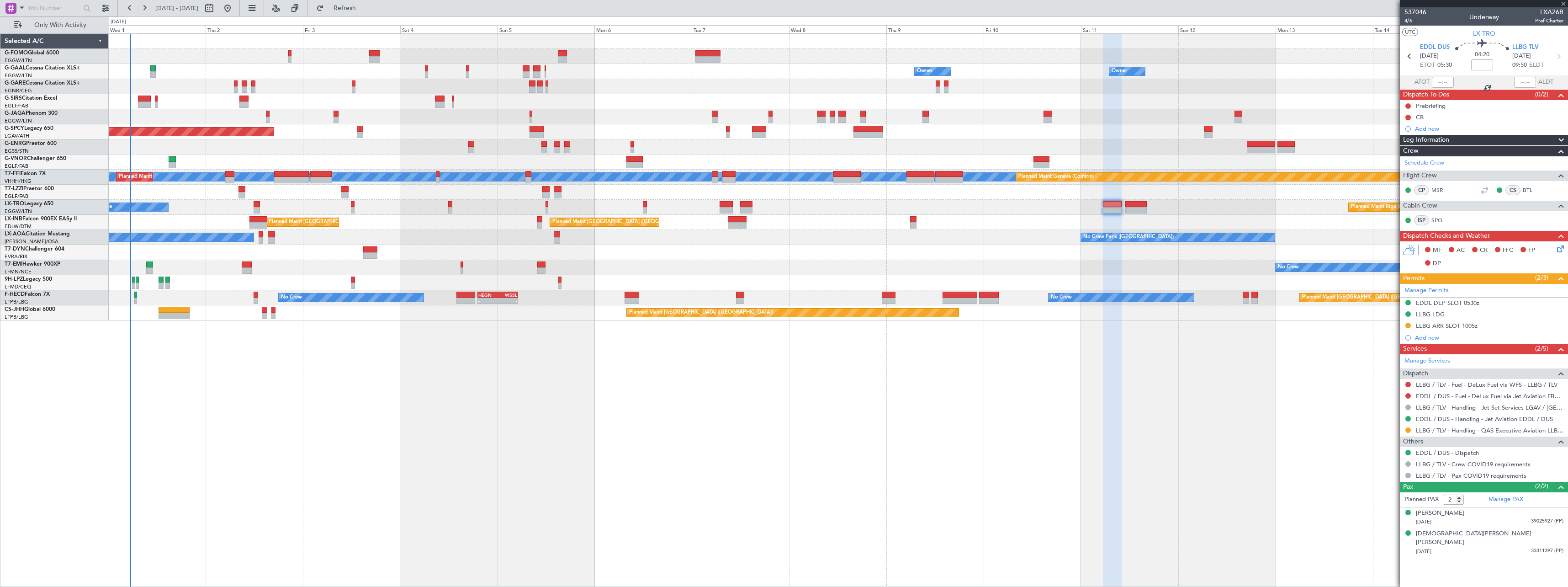
type input "0"
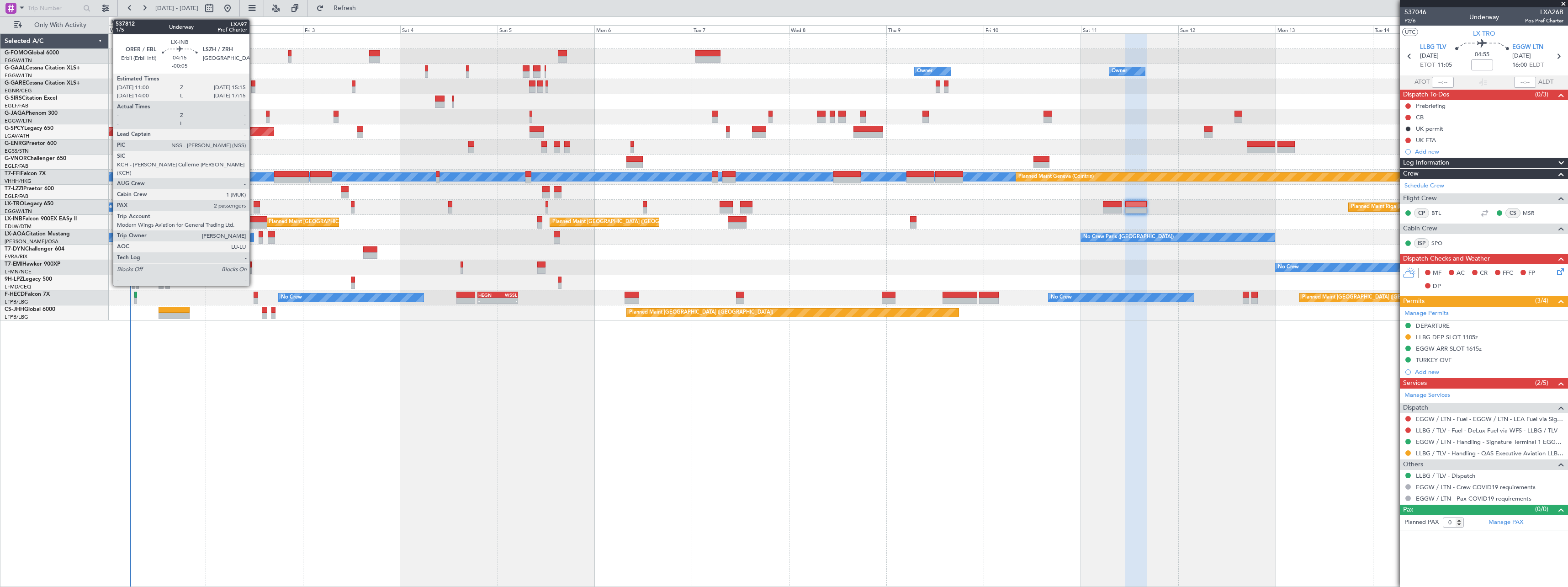
click at [254, 222] on div at bounding box center [258, 225] width 18 height 7
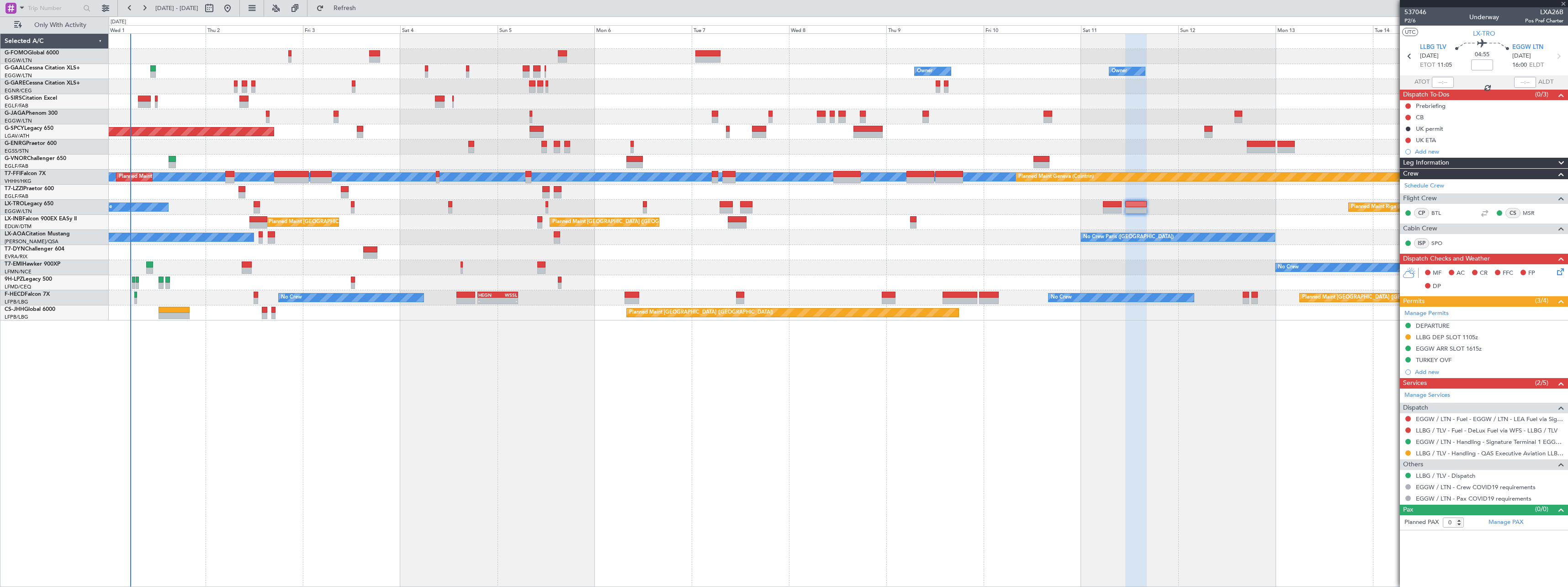
type input "-00:05"
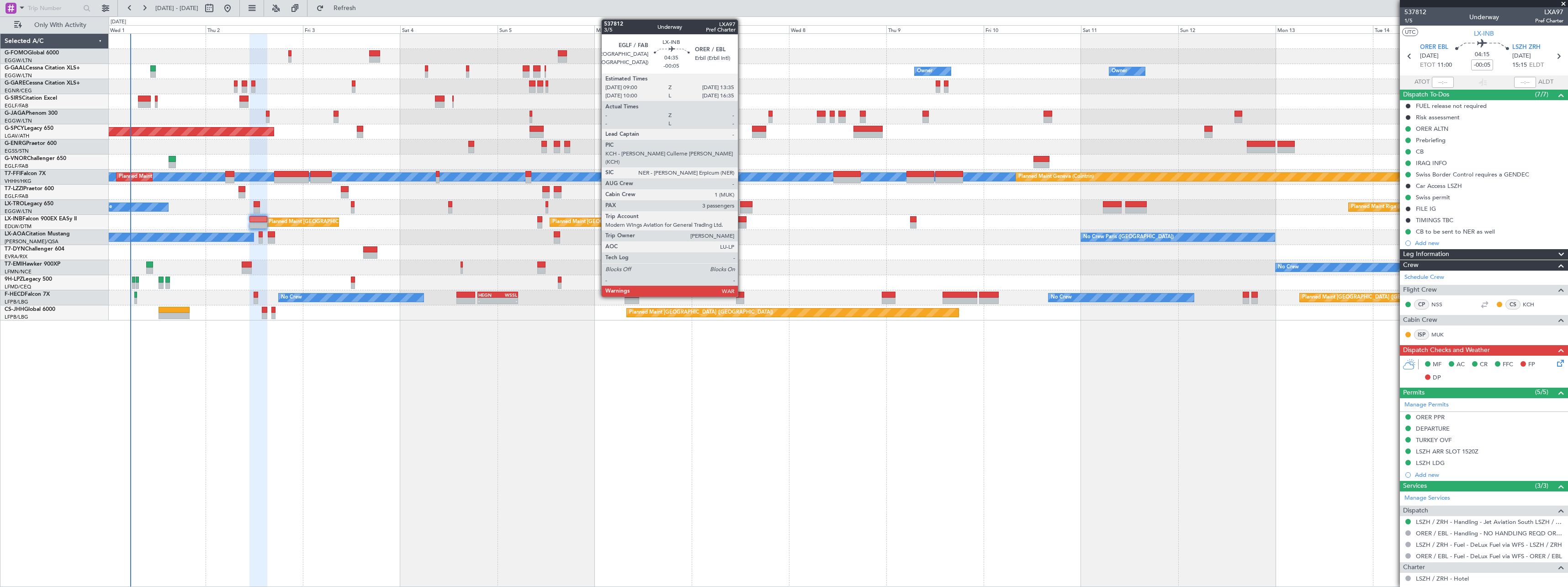
click at [742, 219] on div at bounding box center [737, 219] width 19 height 7
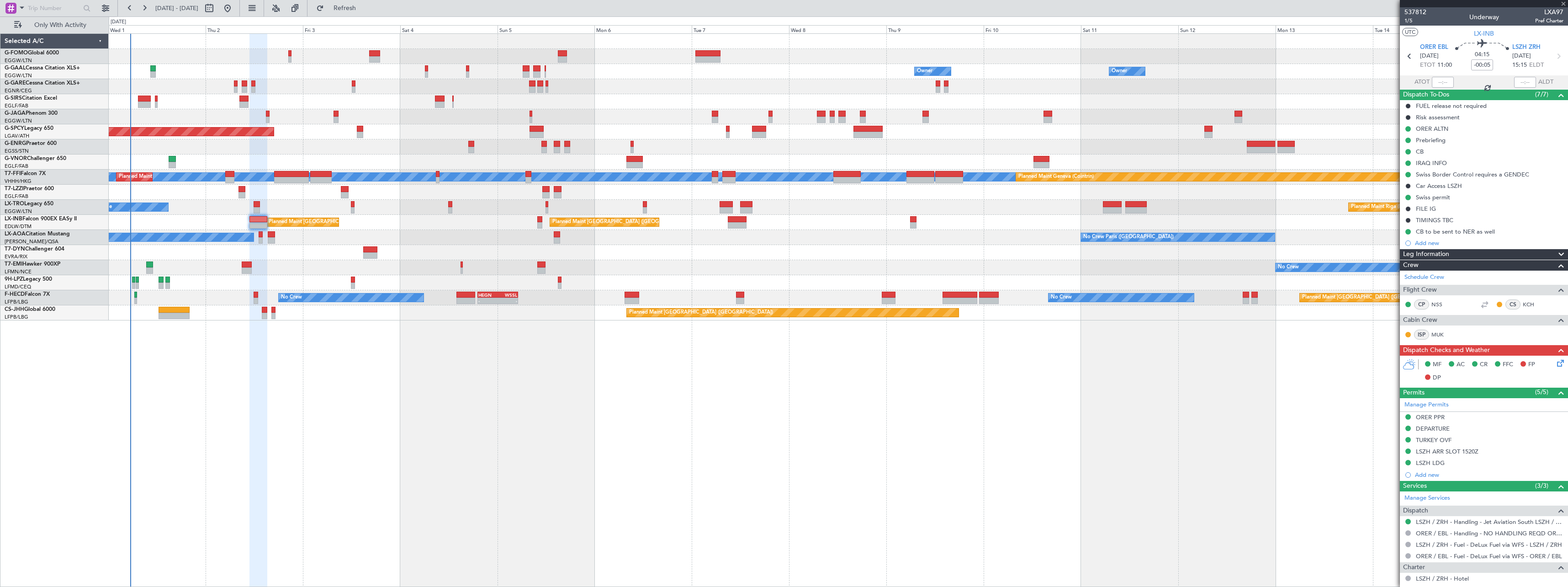
type input "3"
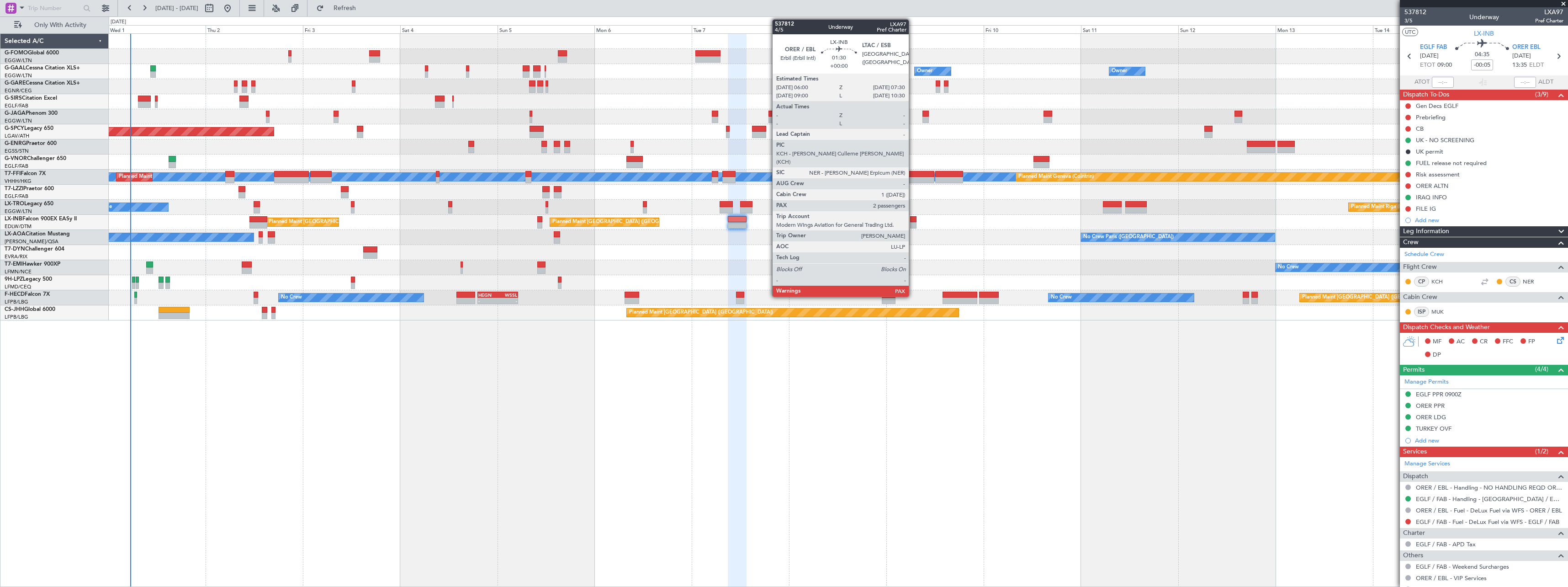
click at [913, 221] on div at bounding box center [913, 219] width 7 height 7
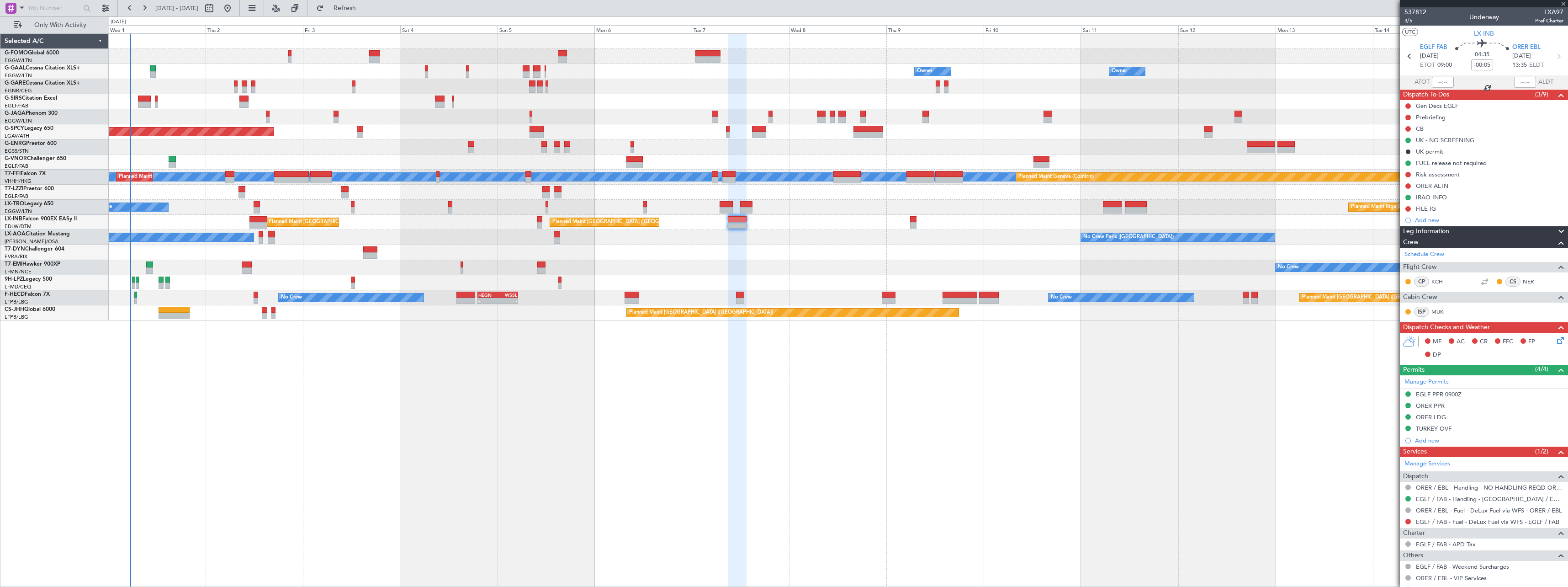
type input "4"
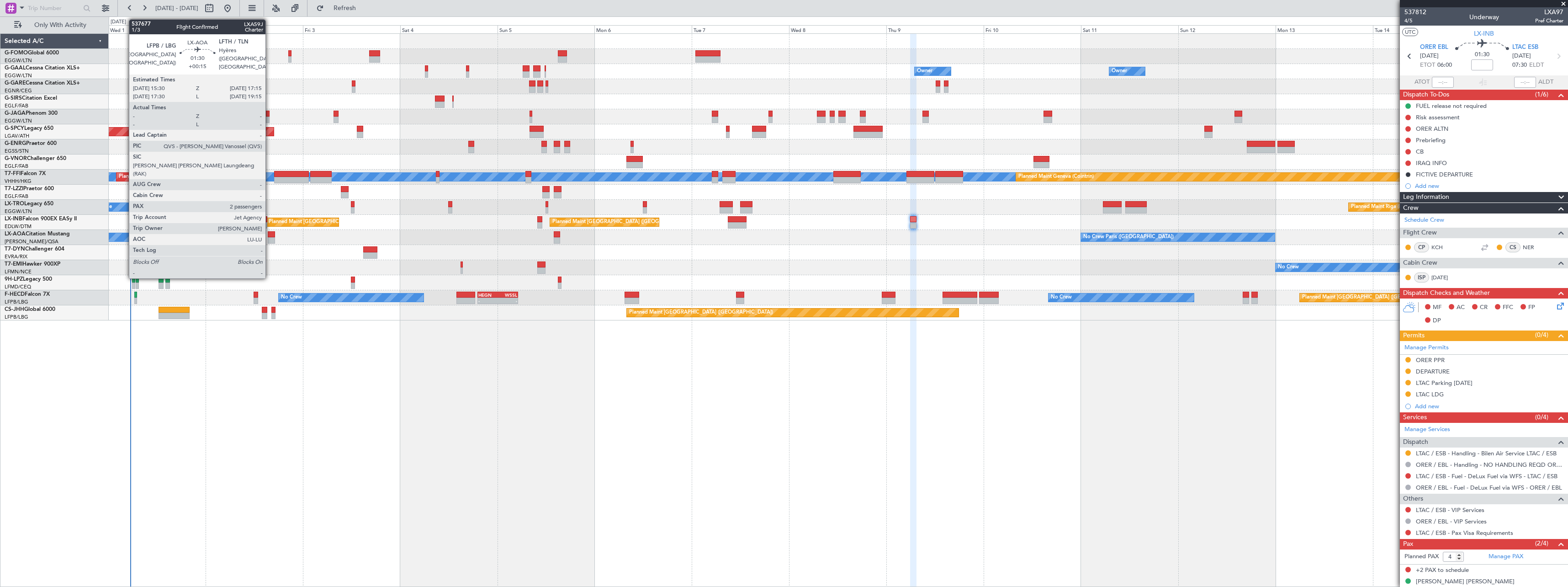
click at [270, 236] on div at bounding box center [271, 234] width 7 height 7
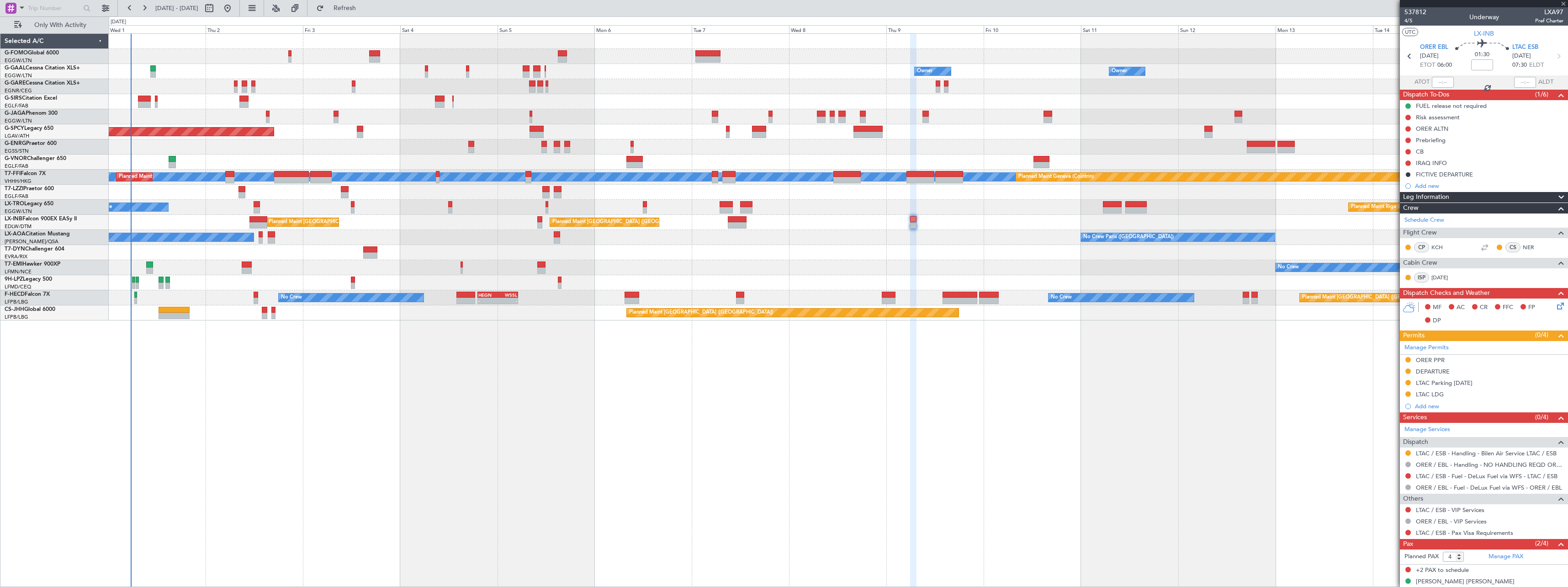
type input "+00:15"
type input "2"
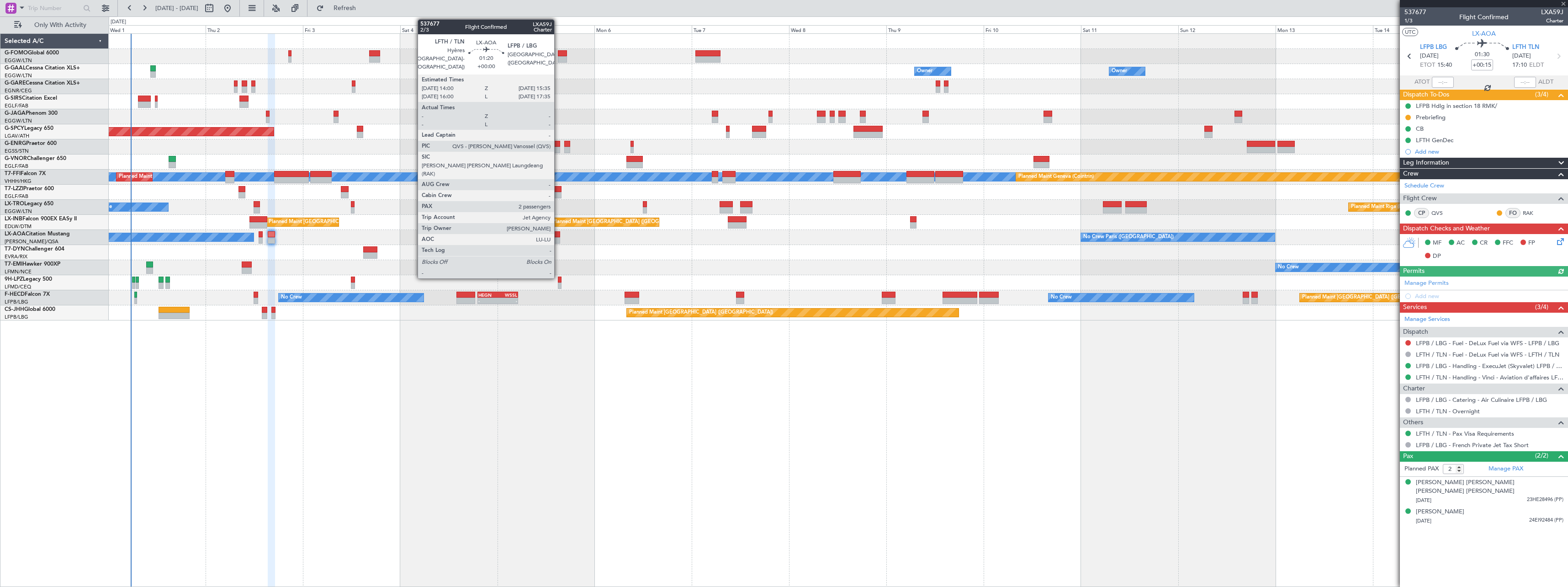
click at [558, 236] on div at bounding box center [557, 234] width 7 height 7
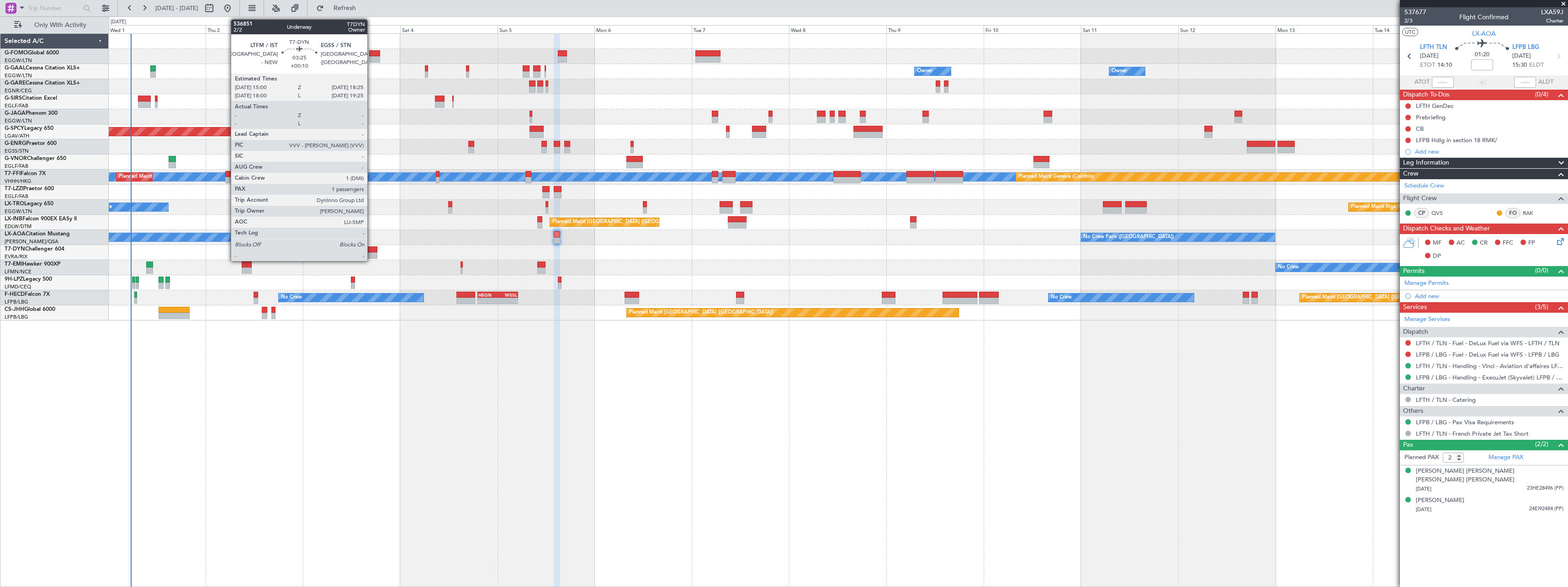
click at [371, 252] on div at bounding box center [370, 250] width 14 height 7
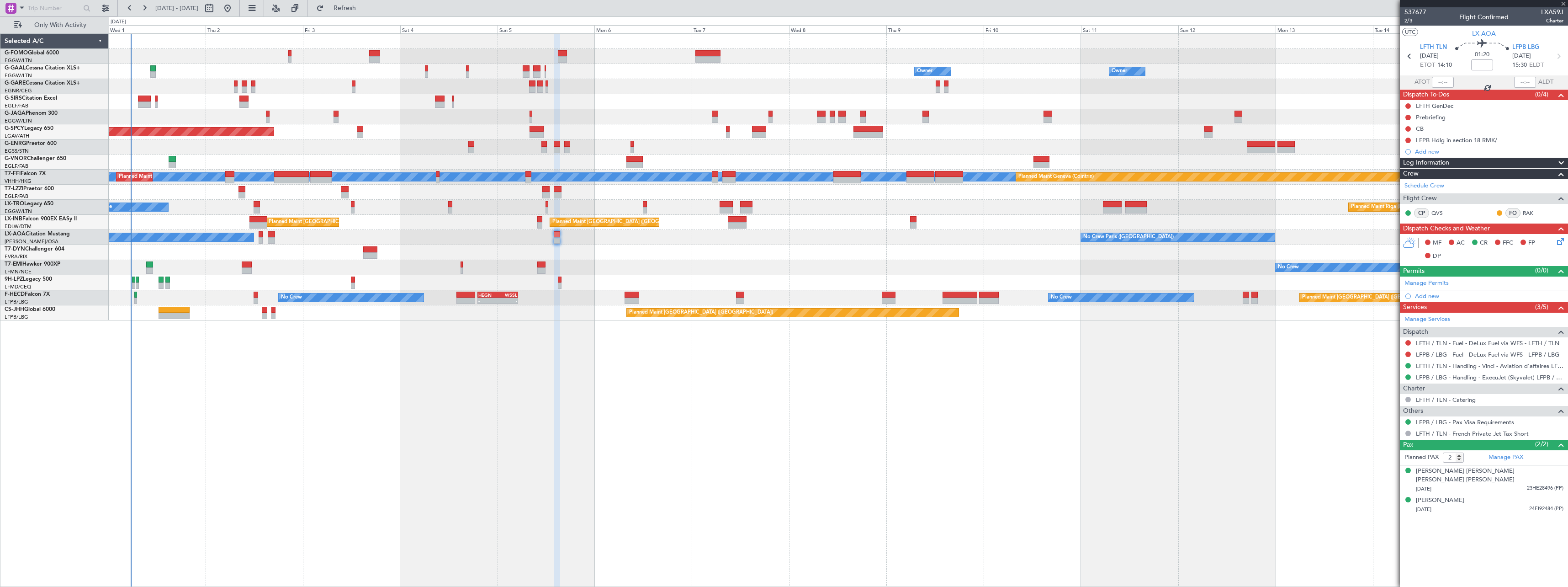
type input "+00:10"
type input "1"
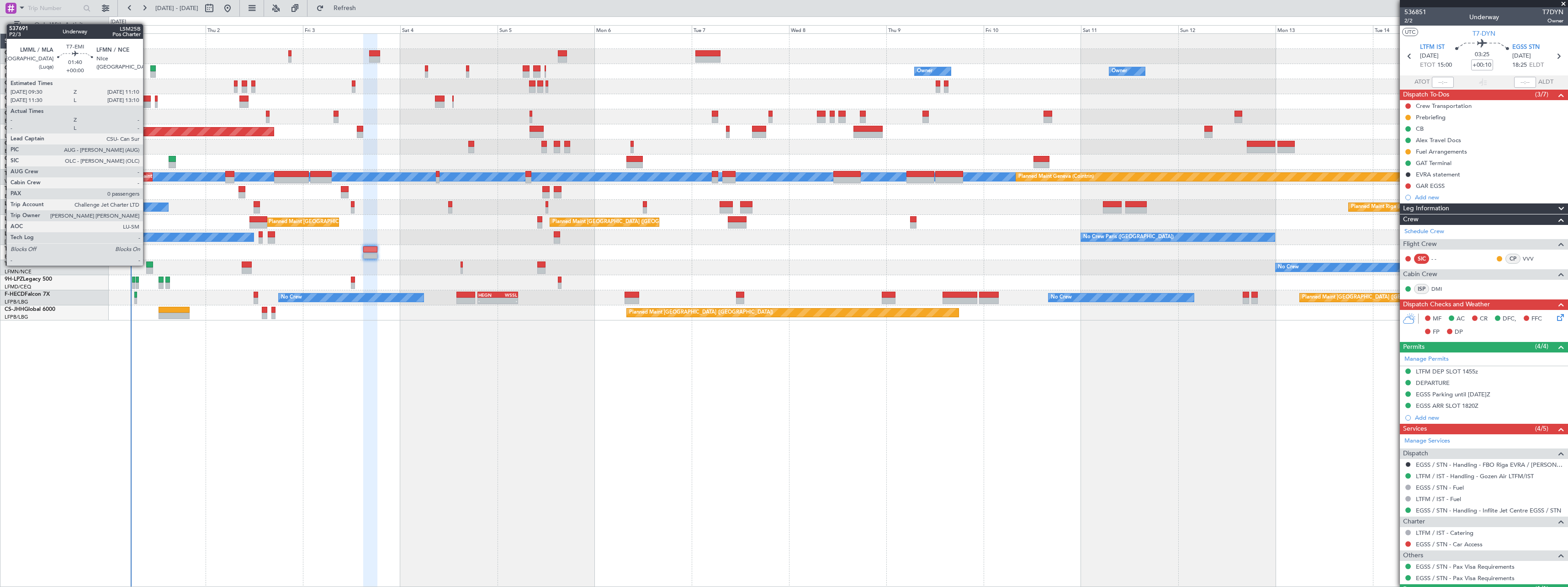
click at [147, 265] on div at bounding box center [149, 264] width 7 height 7
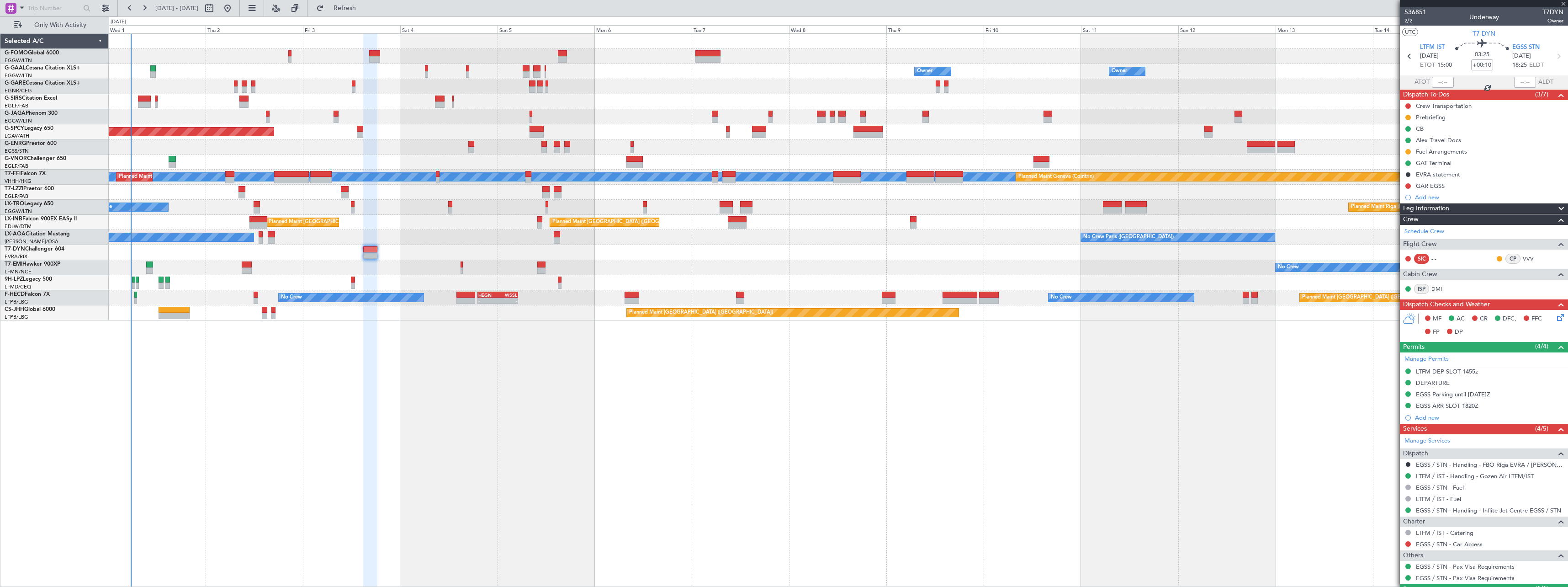
type input "0"
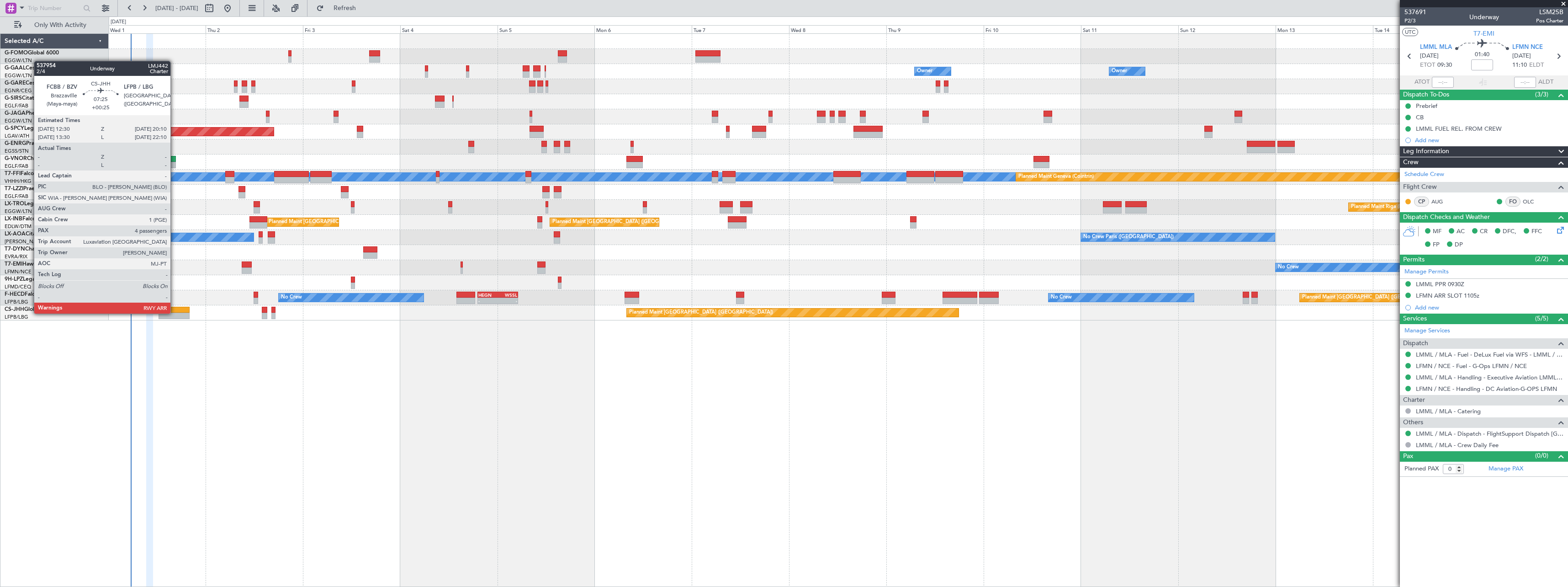
click at [175, 312] on div at bounding box center [174, 315] width 32 height 7
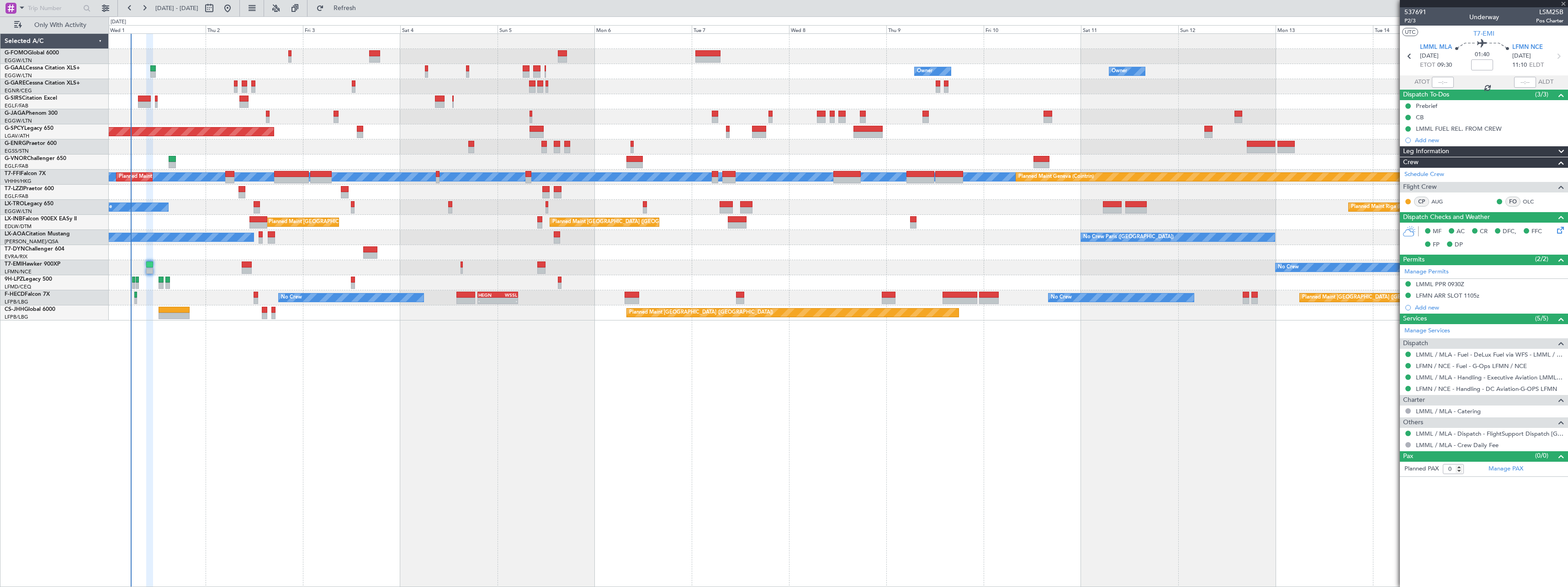
type input "+00:25"
type input "4"
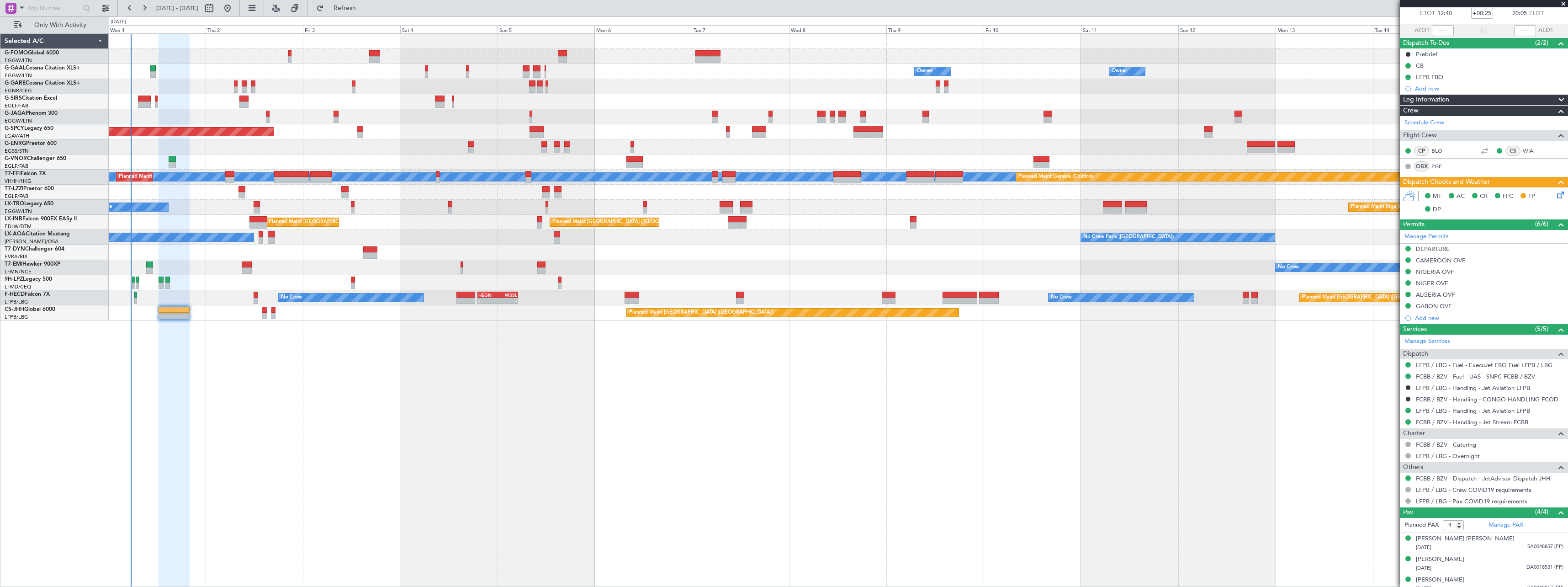
scroll to position [80, 0]
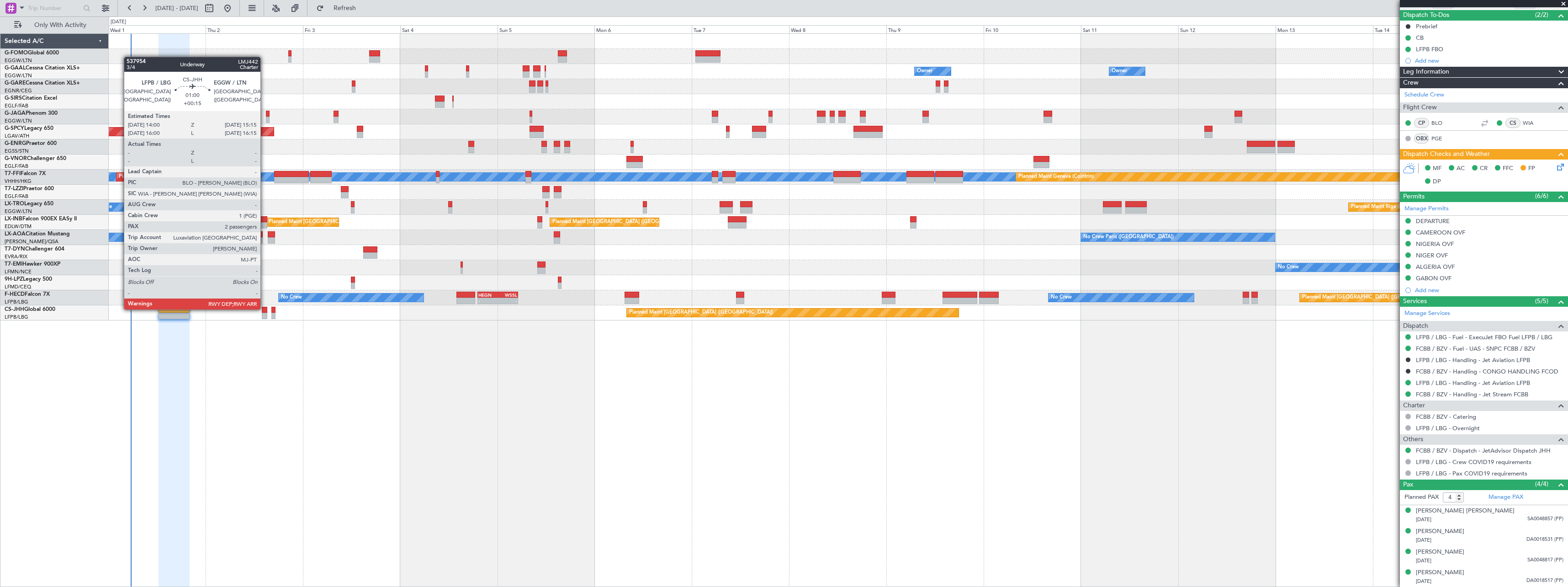
click at [265, 309] on div at bounding box center [264, 310] width 5 height 7
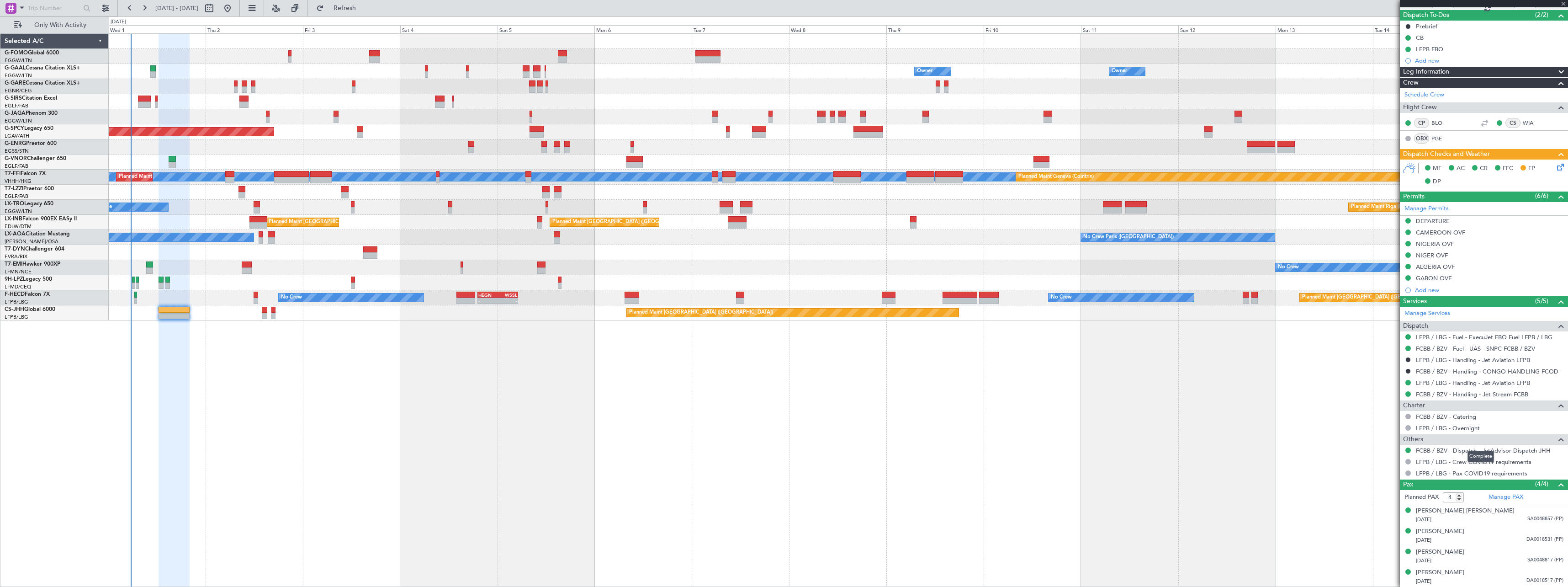
type input "+00:15"
type input "2"
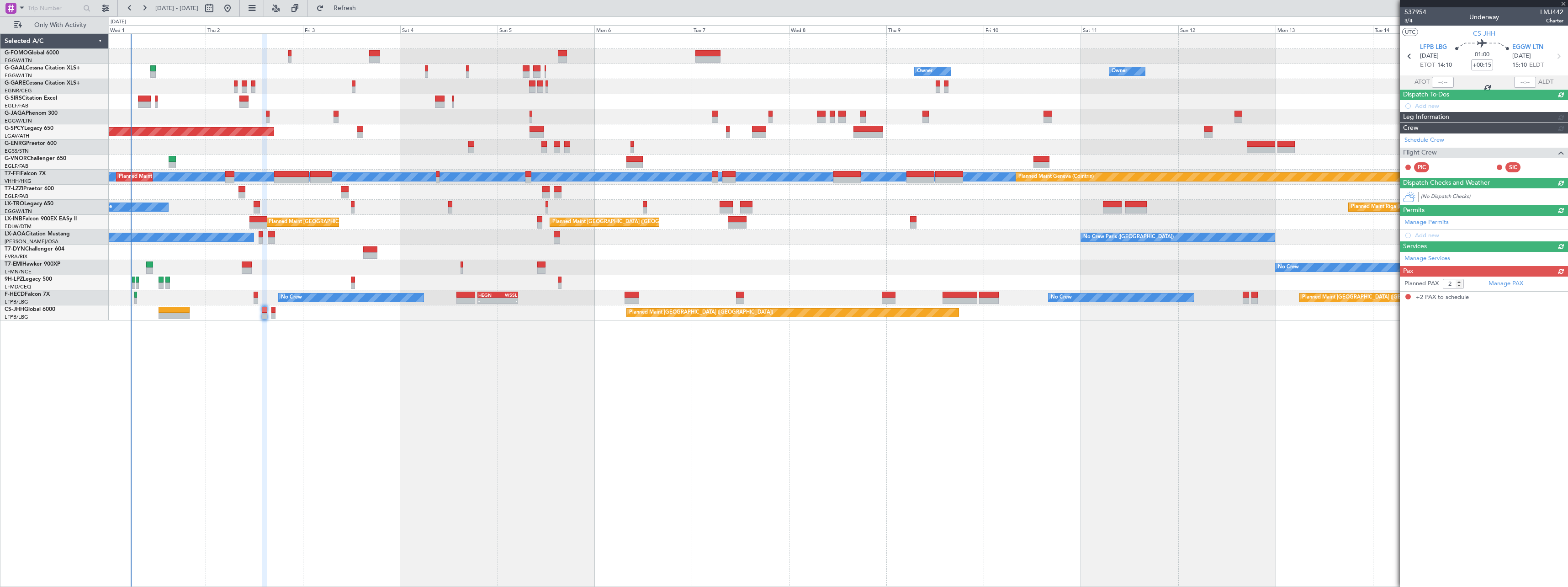
scroll to position [0, 0]
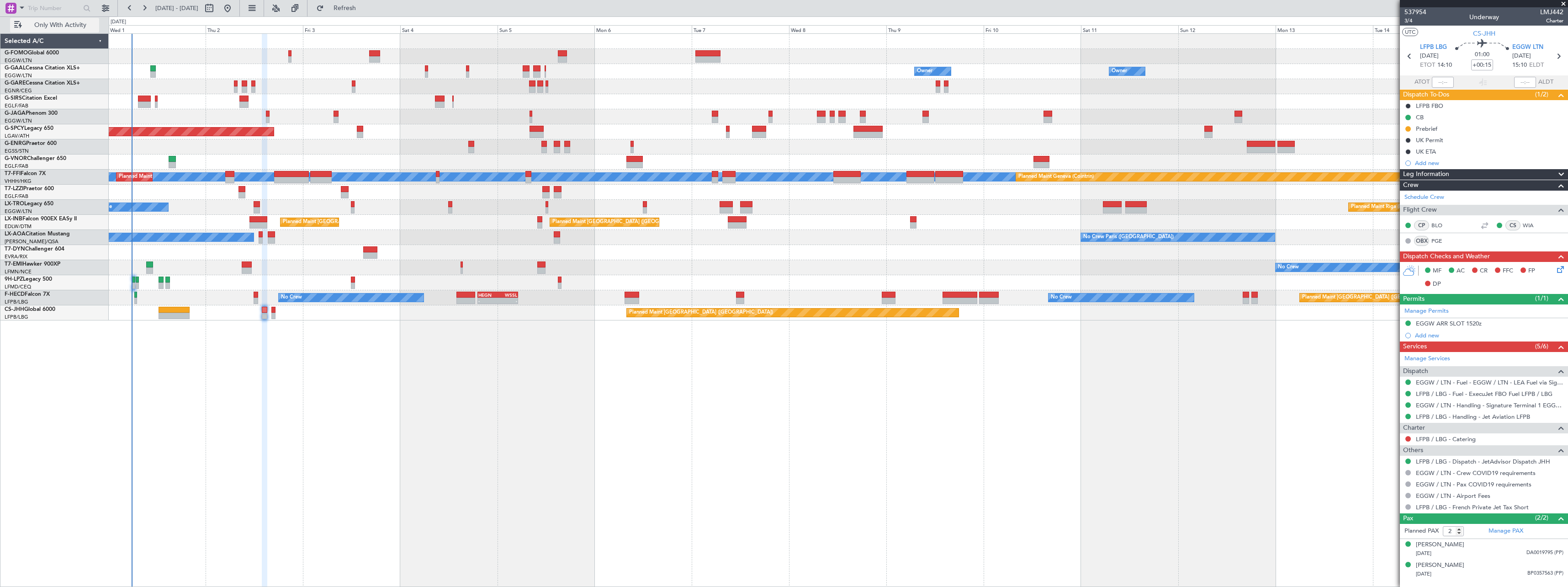
click at [44, 23] on span "Only With Activity" at bounding box center [60, 25] width 72 height 7
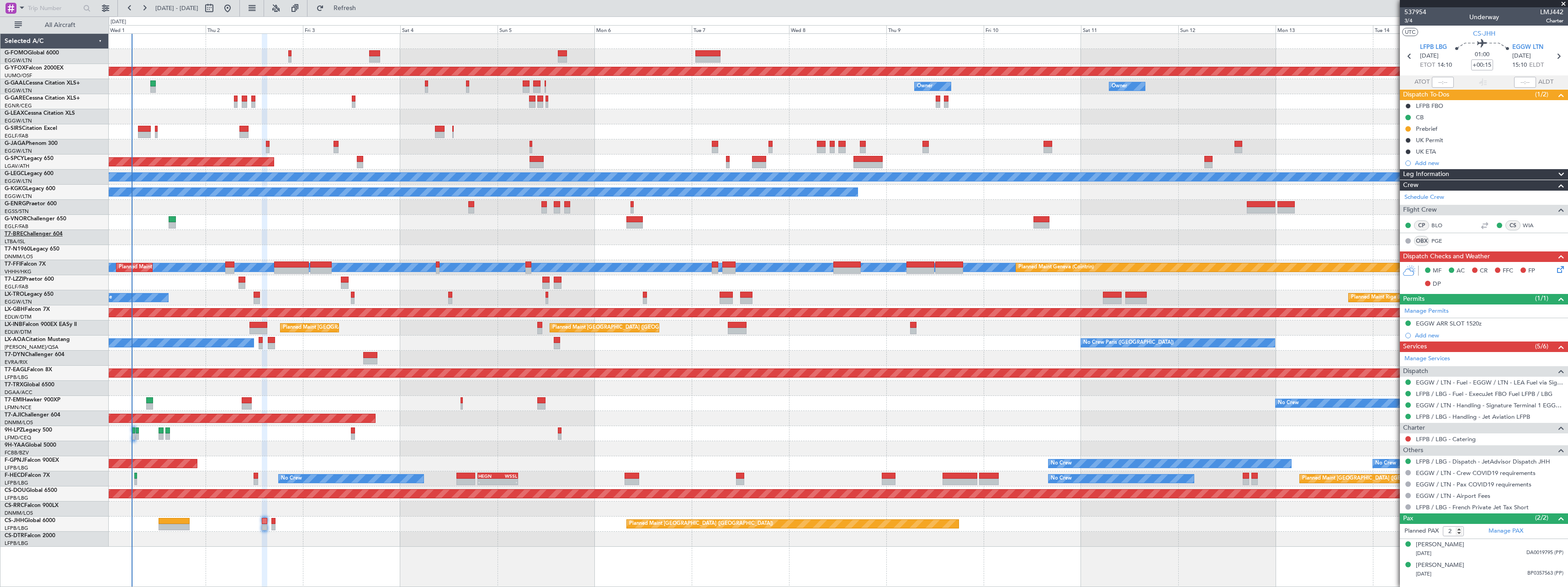
click at [29, 231] on link "T7-BRE Challenger 604" at bounding box center [33, 234] width 58 height 5
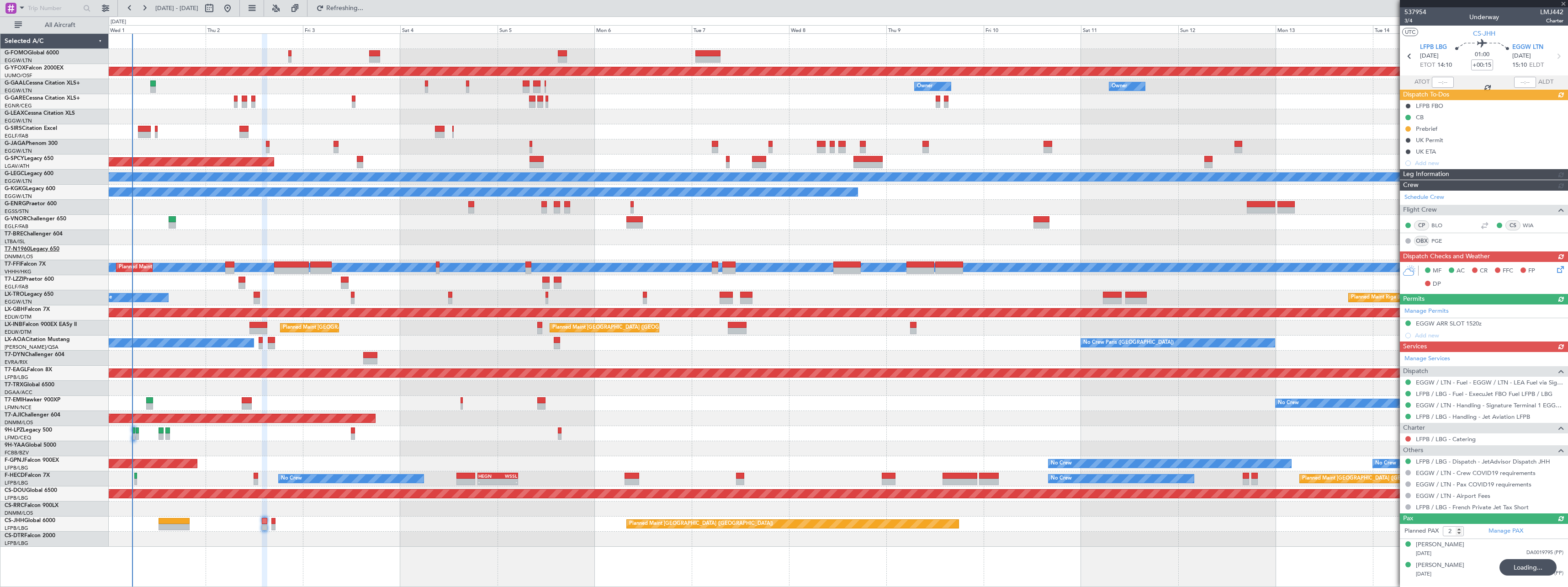
click at [23, 248] on span "T7-N1960" at bounding box center [18, 249] width 26 height 5
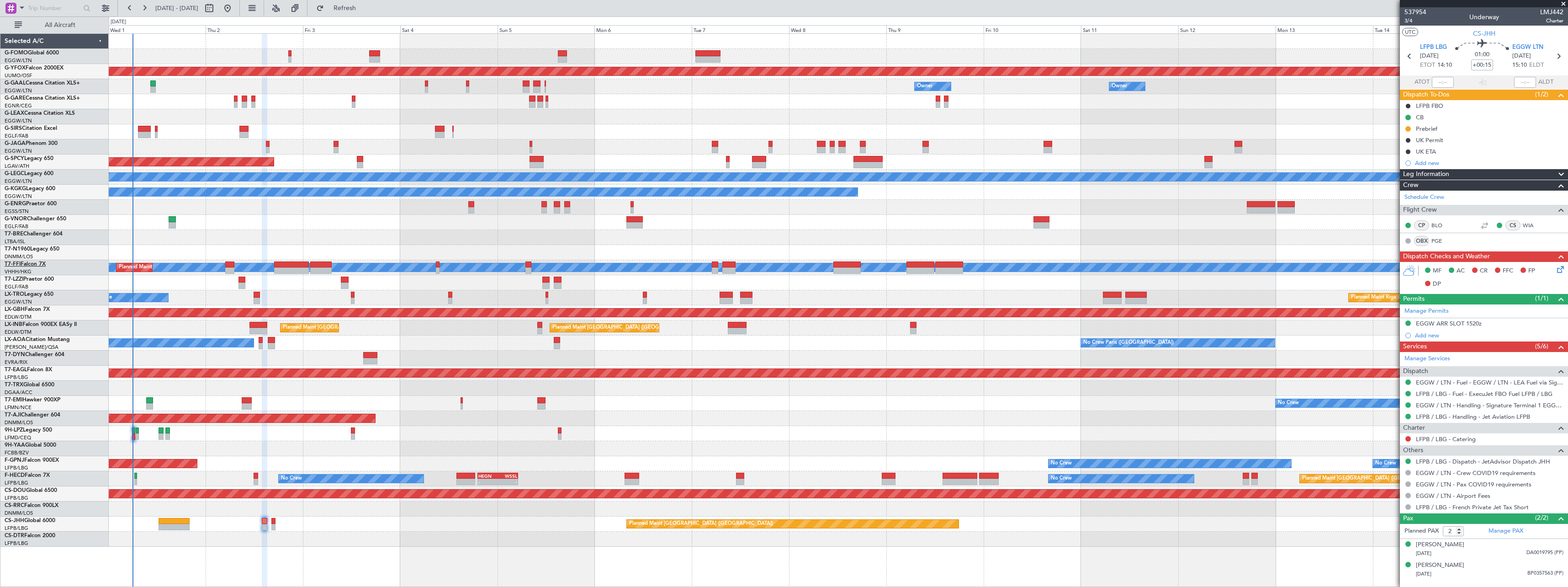
click at [26, 263] on link "T7-FFI Falcon 7X" at bounding box center [26, 264] width 41 height 5
click at [35, 279] on link "T7-LZZI Praetor 600" at bounding box center [29, 279] width 49 height 5
click at [30, 385] on link "T7-TRX Global 6500" at bounding box center [30, 384] width 50 height 5
click at [19, 535] on span "CS-DTR" at bounding box center [15, 535] width 19 height 5
click at [15, 521] on span "CS-JHH" at bounding box center [15, 520] width 19 height 5
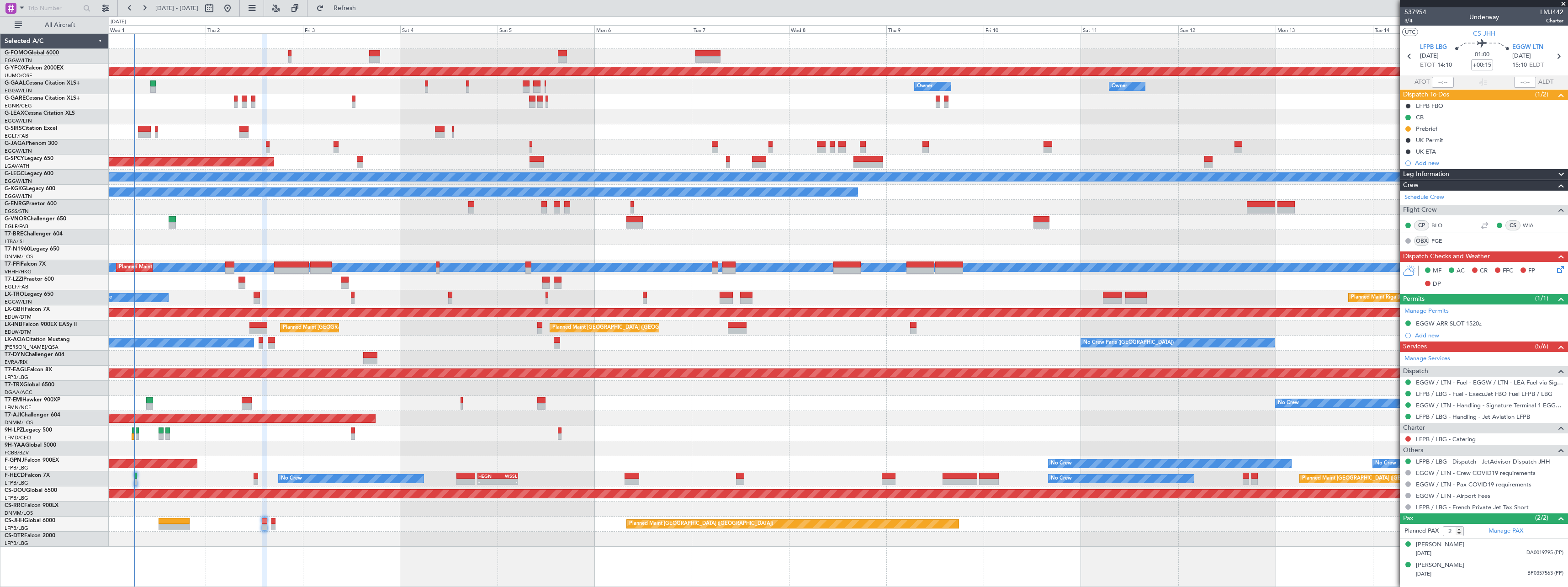
click at [31, 54] on link "G-FOMO Global 6000" at bounding box center [32, 53] width 54 height 5
click at [34, 69] on link "G-YFOX Falcon 2000EX" at bounding box center [34, 68] width 59 height 5
click at [41, 82] on link "G-GAAL Cessna Citation XLS+" at bounding box center [43, 83] width 75 height 5
click at [61, 97] on link "G-GARE Cessna Citation XLS+" at bounding box center [43, 98] width 75 height 5
click at [43, 112] on link "G-LEAX Cessna Citation XLS" at bounding box center [40, 113] width 71 height 5
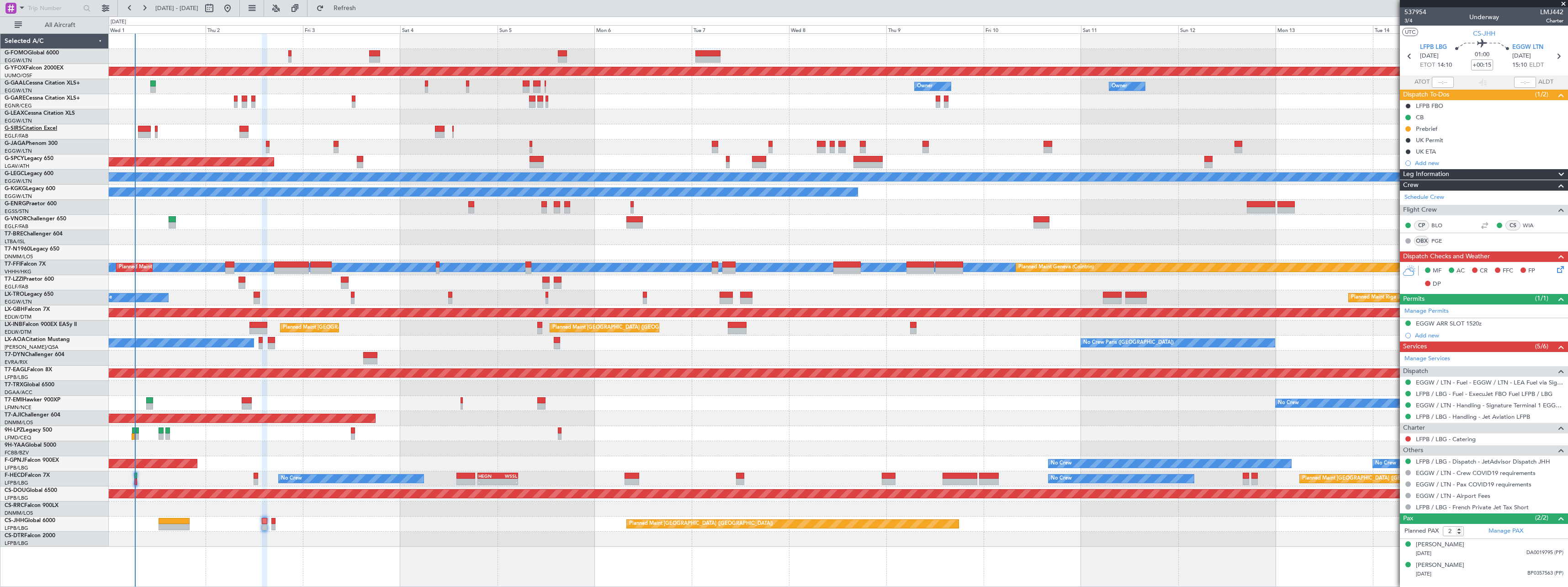
click at [25, 130] on link "G-SIRS Citation Excel" at bounding box center [31, 128] width 52 height 5
click at [24, 142] on span "G-JAGA" at bounding box center [15, 143] width 21 height 5
click at [29, 161] on link "G-SPCY Legacy 650" at bounding box center [29, 158] width 49 height 5
click at [15, 172] on span "G-LEGC" at bounding box center [15, 174] width 19 height 5
click at [23, 188] on span "G-KGKG" at bounding box center [15, 188] width 21 height 5
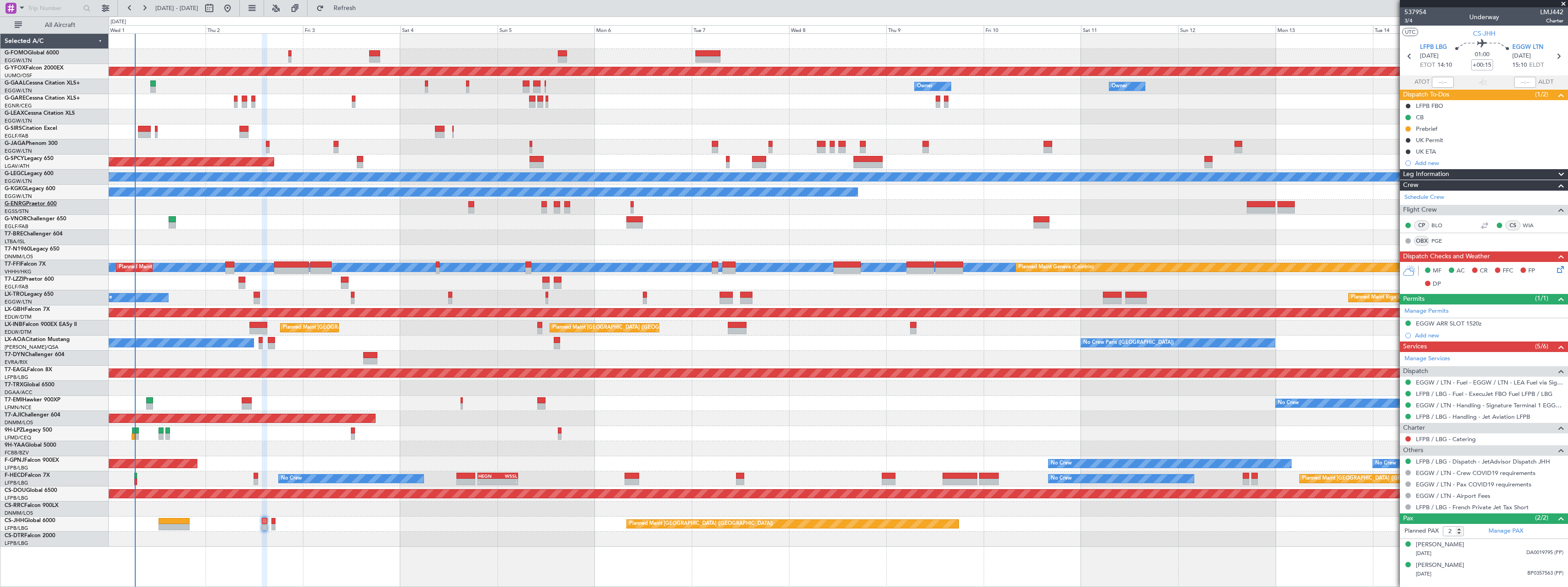
click at [35, 203] on link "G-ENRG Praetor 600" at bounding box center [31, 203] width 52 height 5
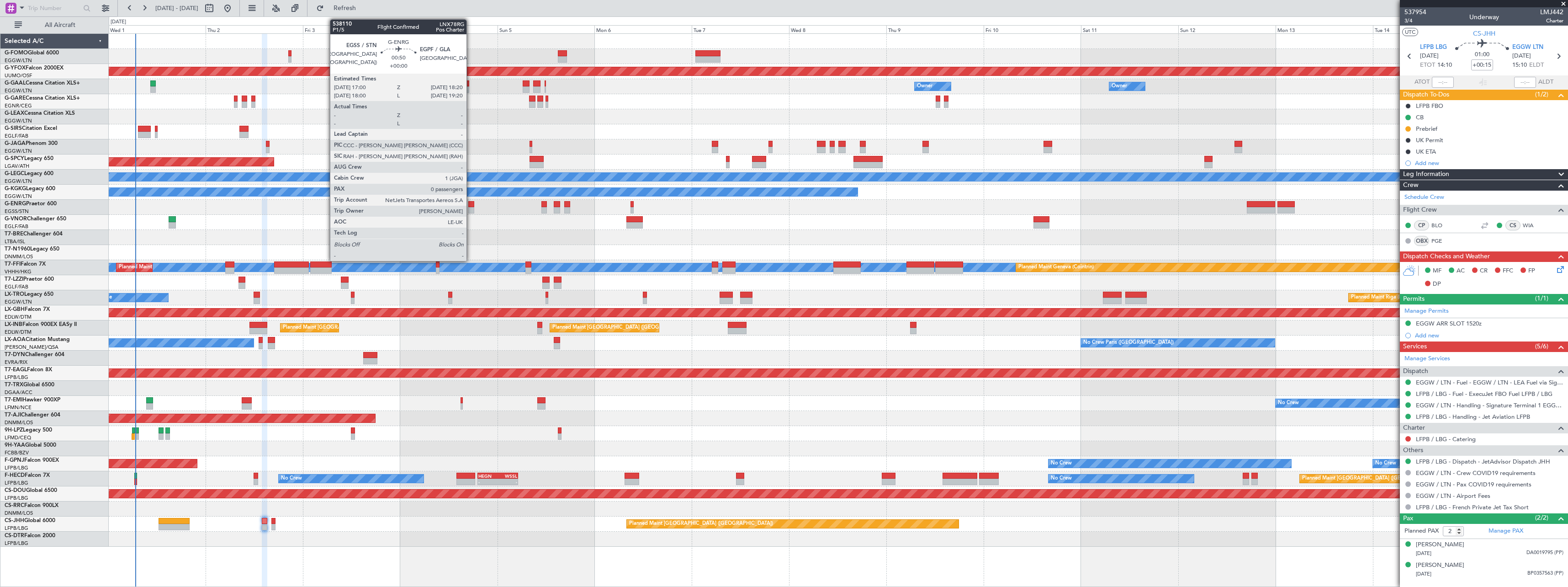
click at [471, 205] on div at bounding box center [471, 204] width 5 height 7
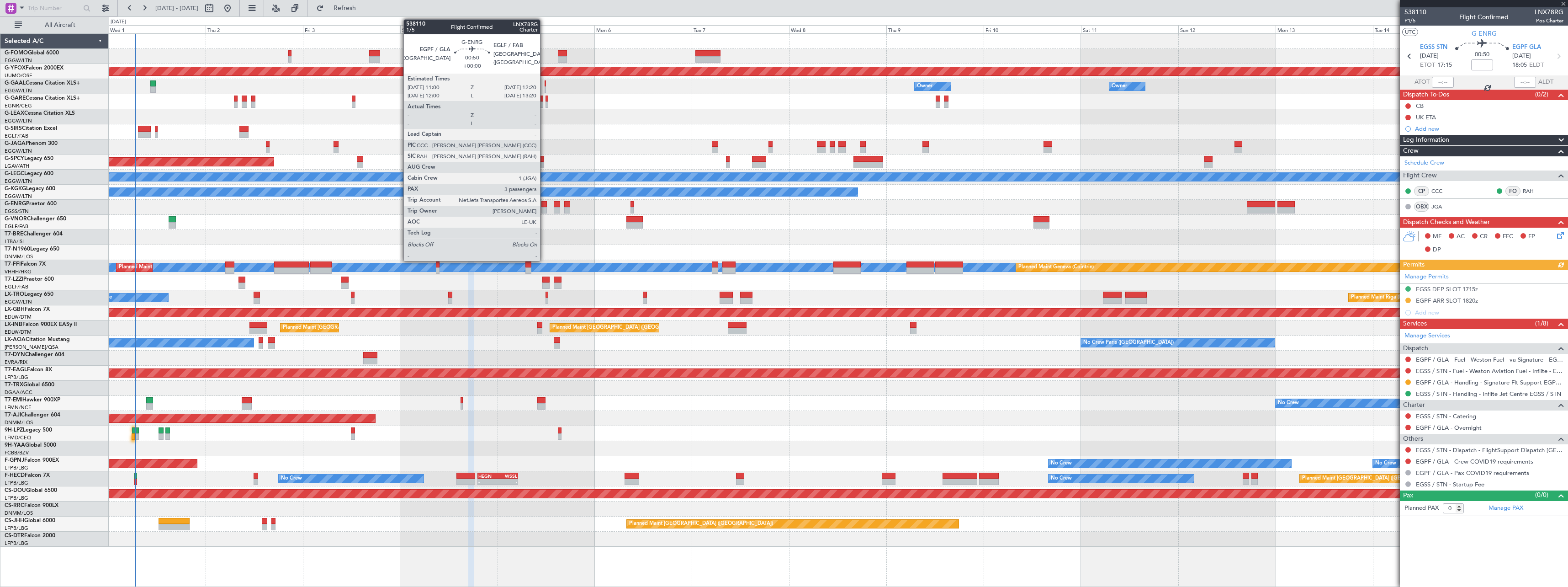
click at [544, 206] on div at bounding box center [544, 204] width 5 height 7
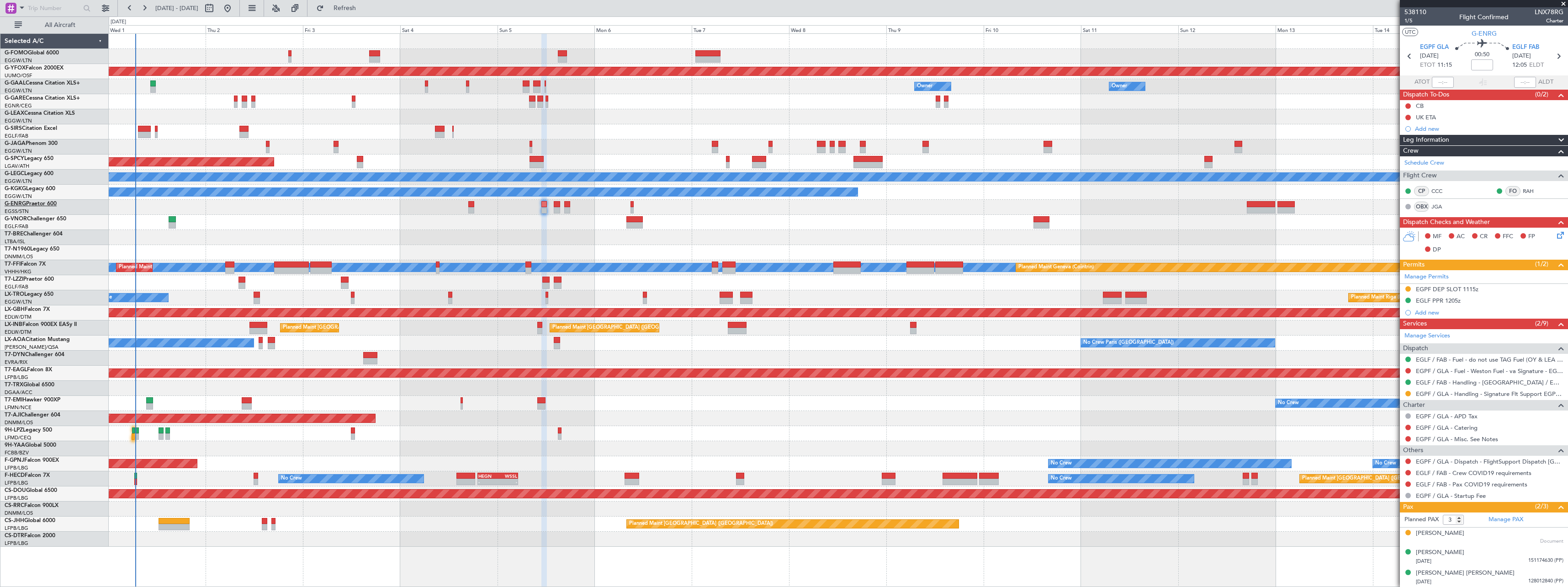
click at [37, 202] on link "G-ENRG Praetor 600" at bounding box center [31, 203] width 52 height 5
click at [32, 52] on link "G-FOMO Global 6000" at bounding box center [32, 53] width 54 height 5
click at [19, 281] on span "[GEOGRAPHIC_DATA] ([GEOGRAPHIC_DATA])" at bounding box center [49, 278] width 88 height 12
click at [28, 236] on link "T7-BRE Challenger 604" at bounding box center [33, 234] width 58 height 5
click at [30, 324] on link "LX-INB Falcon 900EX EASy II" at bounding box center [41, 324] width 72 height 5
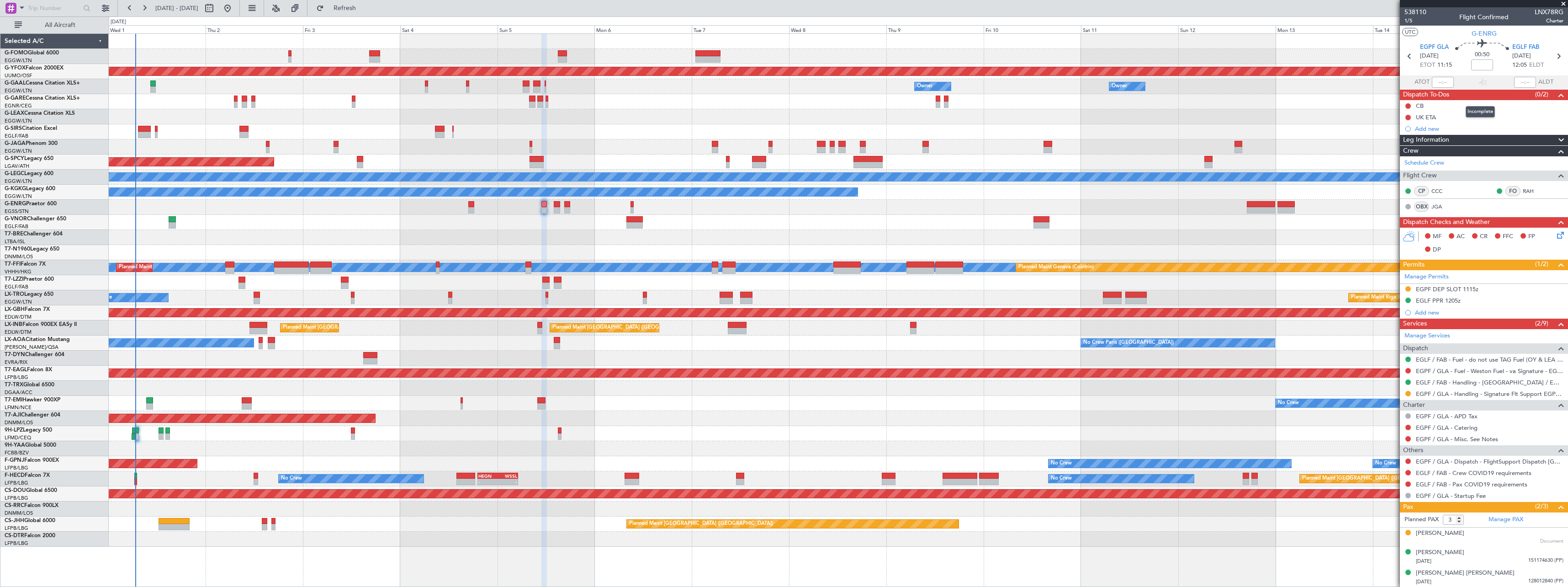
click at [1437, 94] on span "Dispatch To-Dos" at bounding box center [1426, 94] width 46 height 10
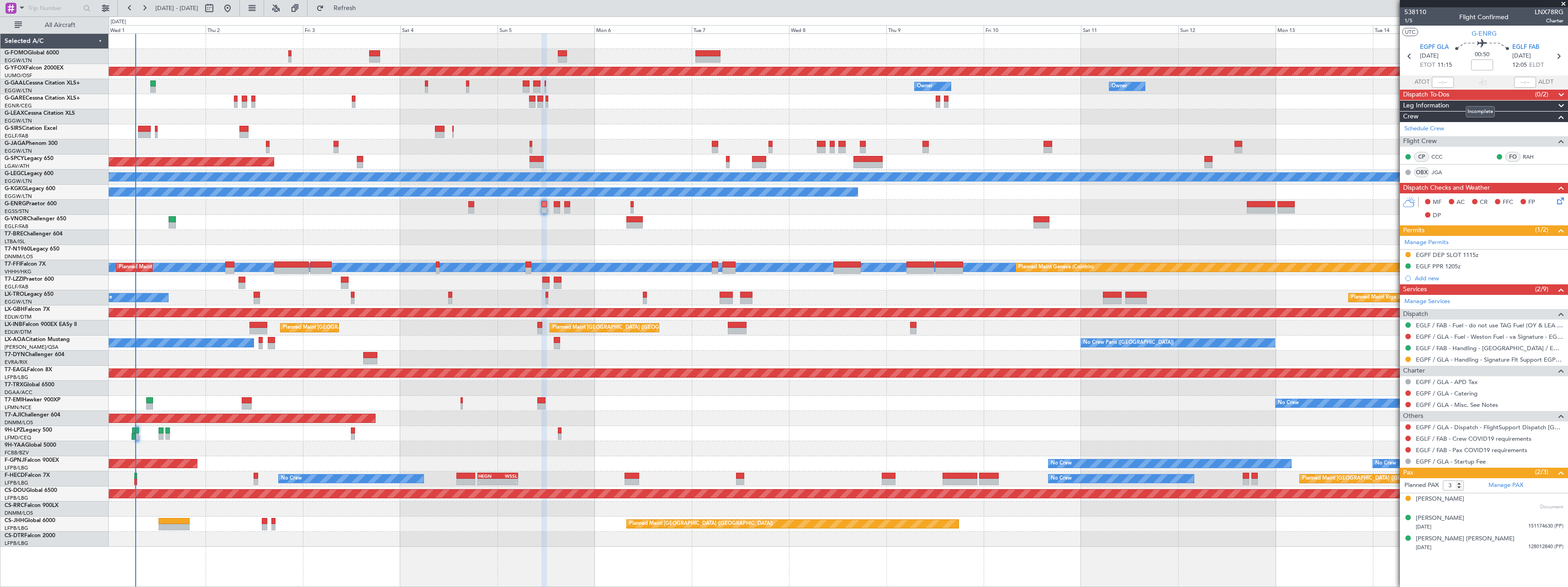
click at [1437, 94] on span "Dispatch To-Dos" at bounding box center [1426, 94] width 46 height 10
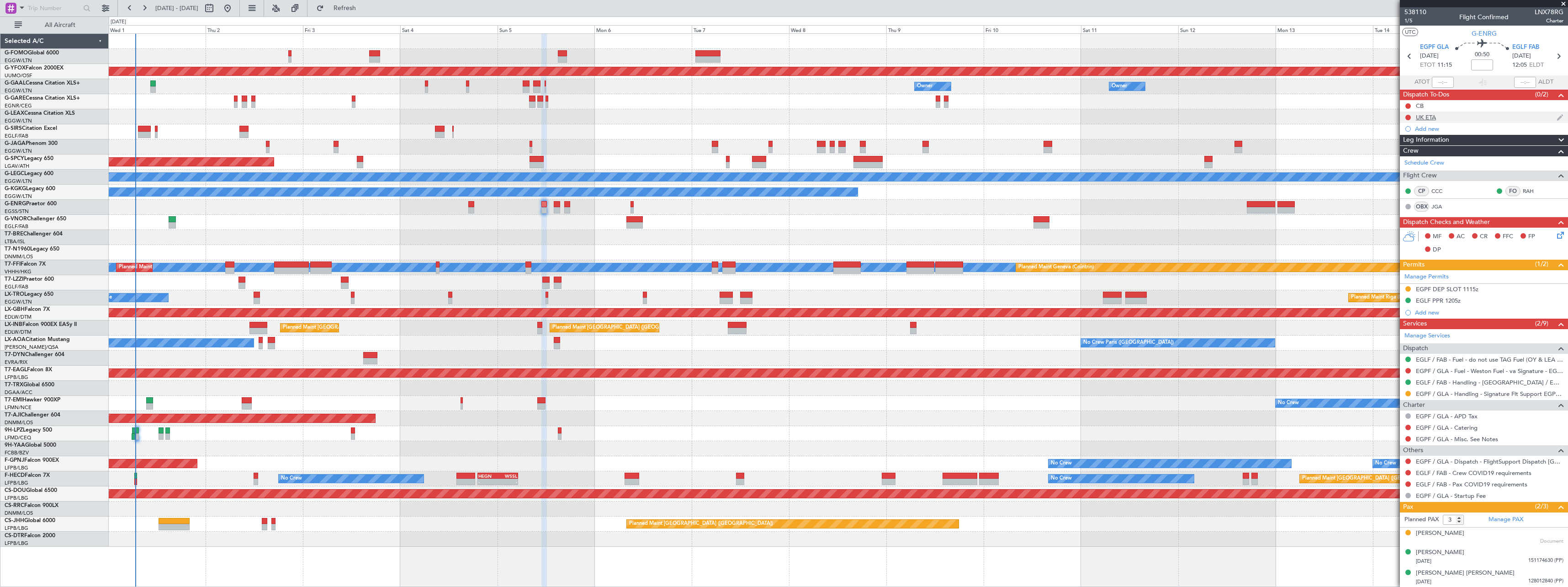
click at [1427, 116] on div "UK ETA" at bounding box center [1426, 117] width 20 height 8
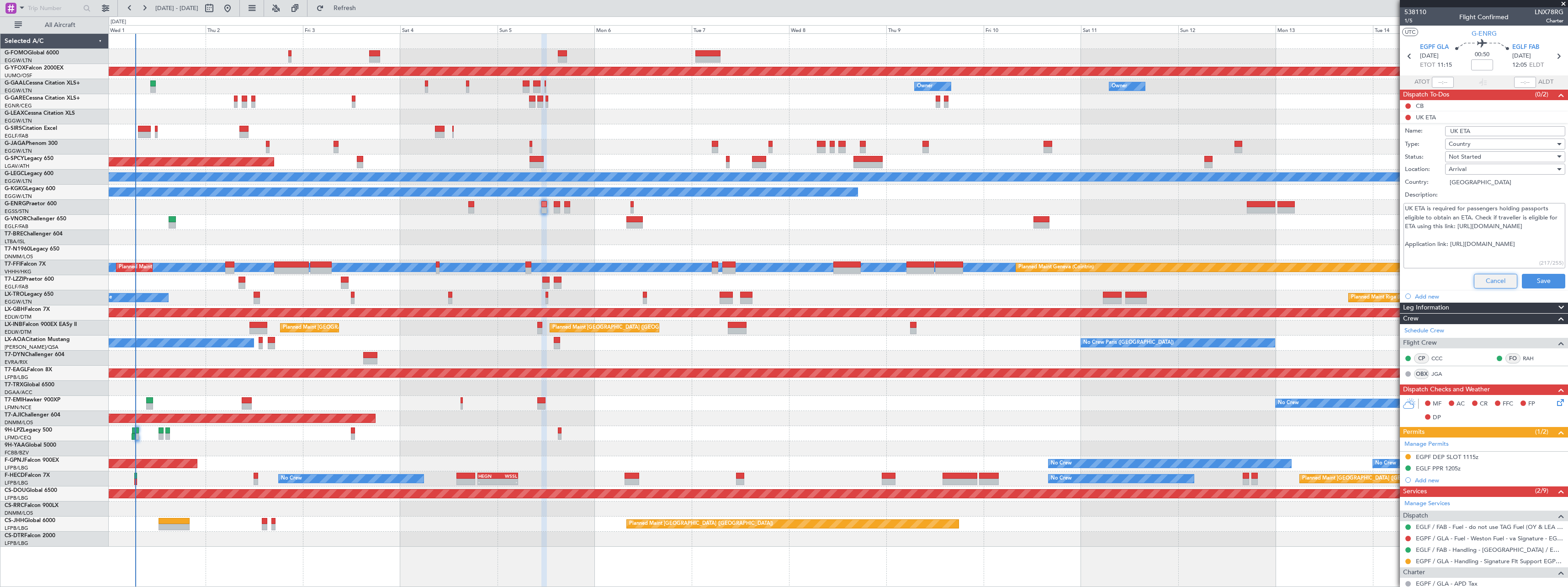
click at [1481, 281] on button "Cancel" at bounding box center [1495, 281] width 43 height 15
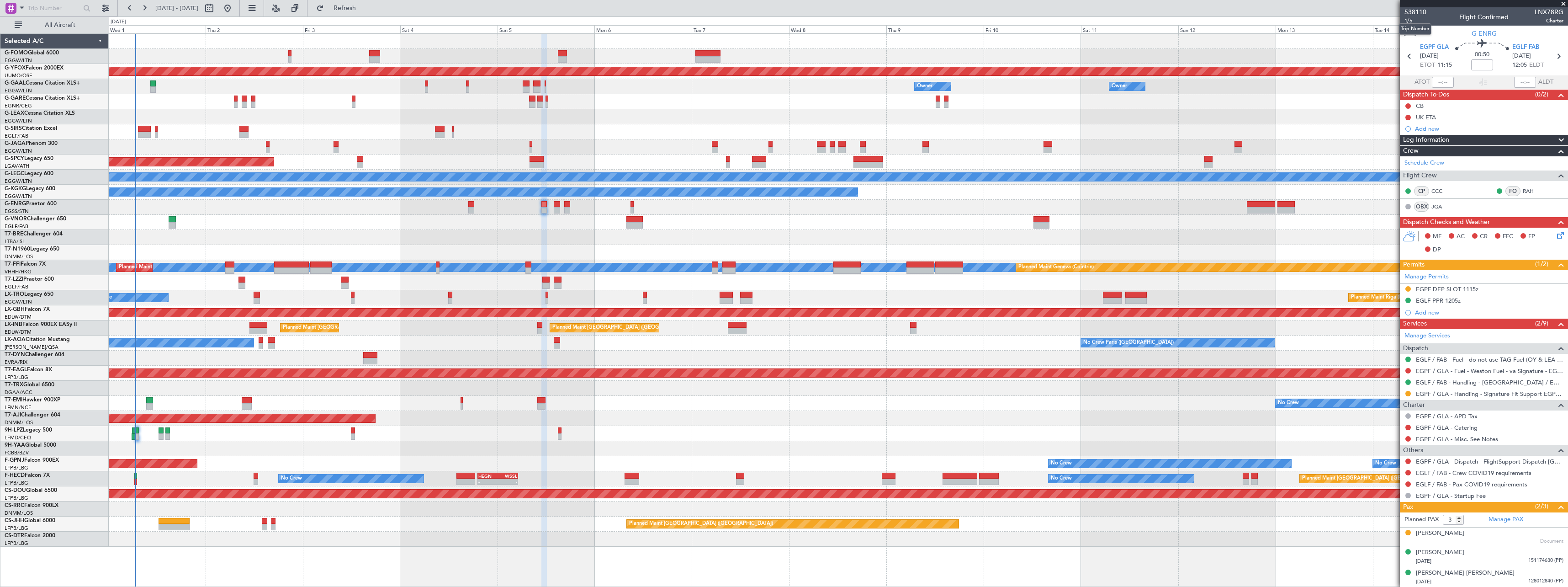
click at [1408, 19] on mat-tooltip-component "Trip Number" at bounding box center [1415, 29] width 45 height 24
click at [1412, 12] on span "538110" at bounding box center [1415, 12] width 22 height 10
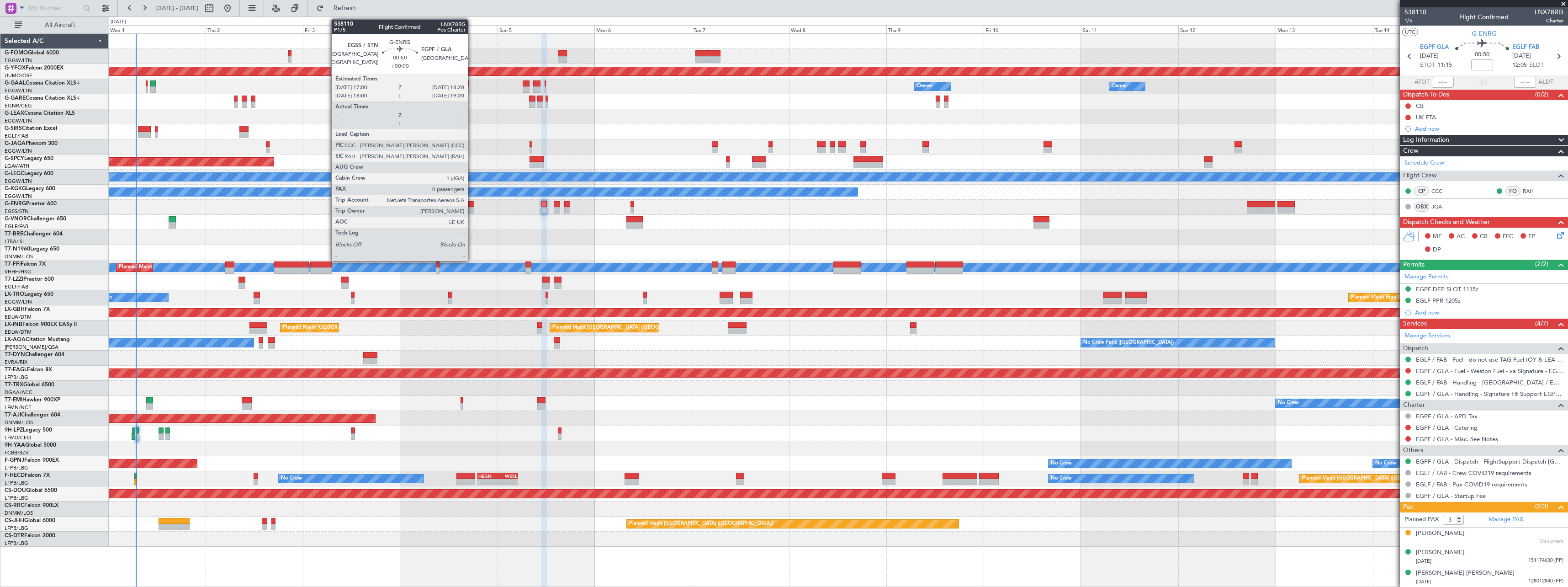
click at [472, 207] on div at bounding box center [471, 210] width 5 height 7
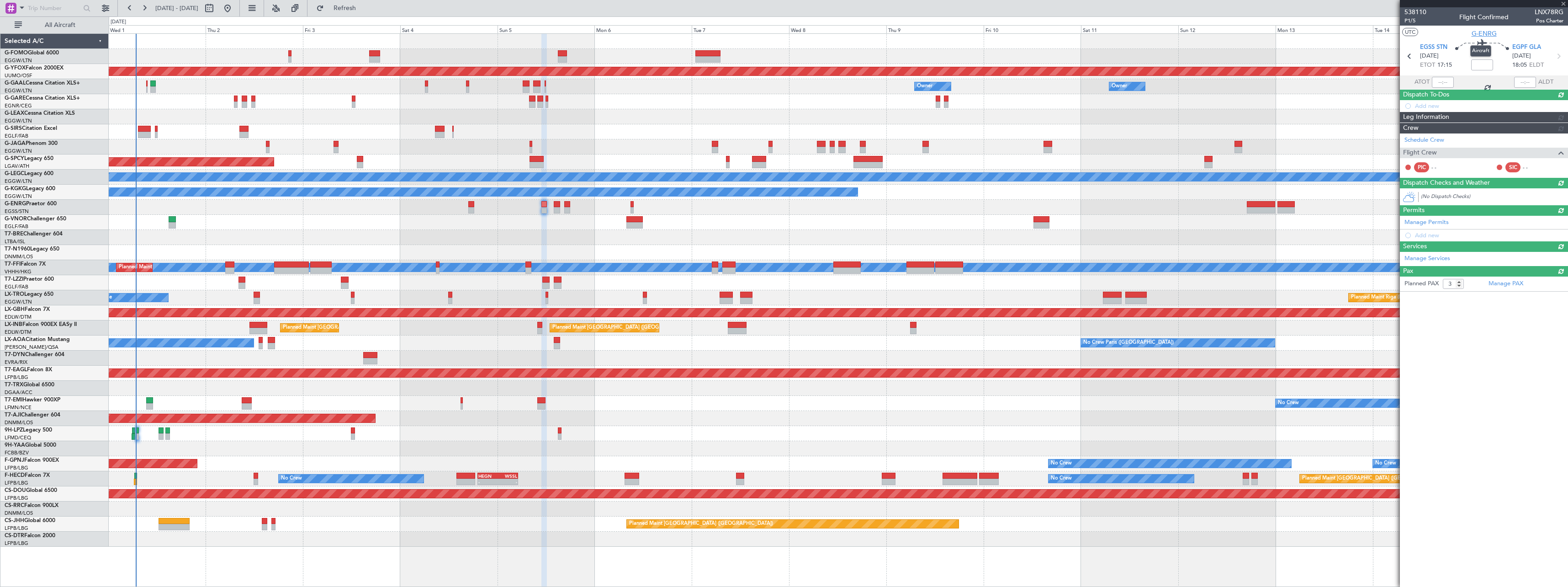
type input "0"
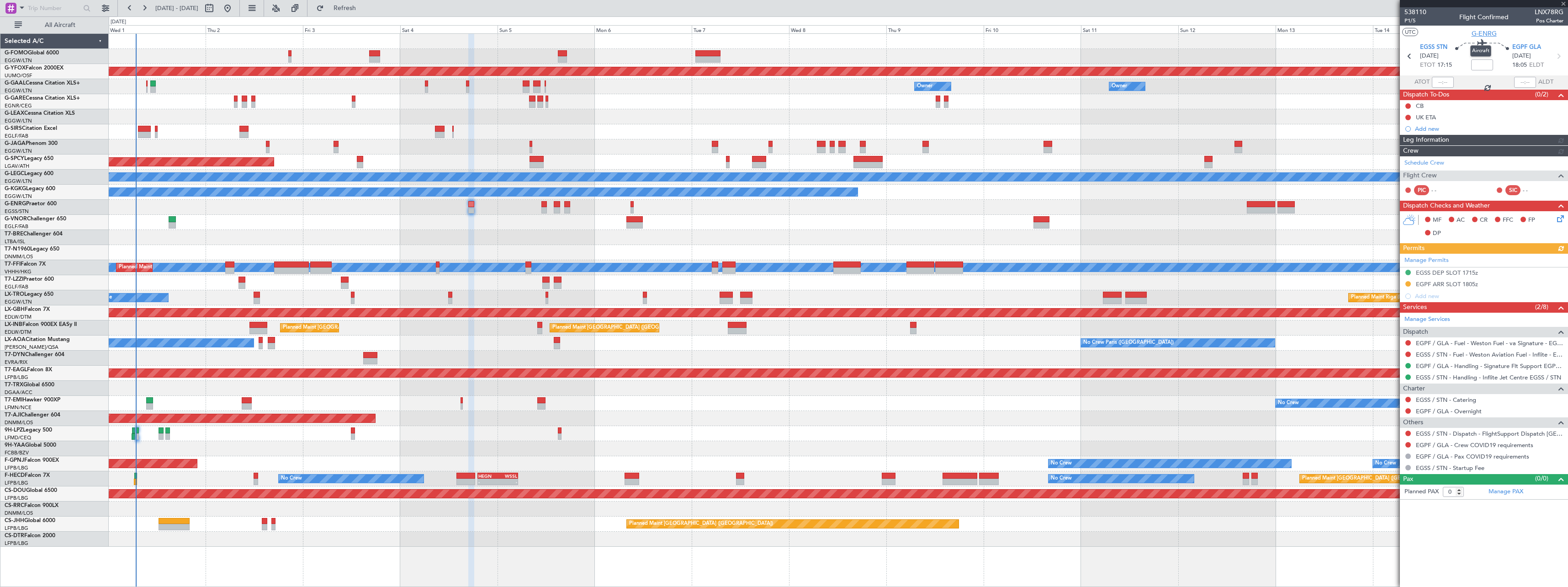
click at [1488, 34] on span "G-ENRG" at bounding box center [1484, 33] width 25 height 10
